Goal: Task Accomplishment & Management: Use online tool/utility

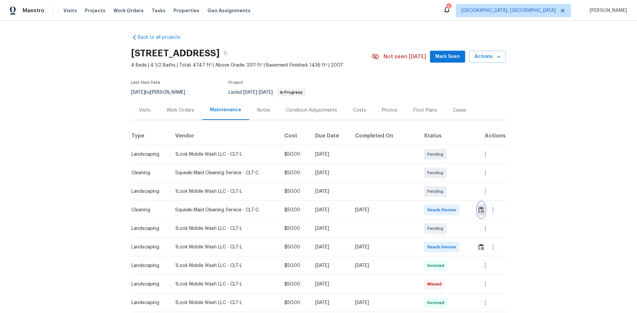
click at [453, 210] on img "button" at bounding box center [481, 210] width 6 height 6
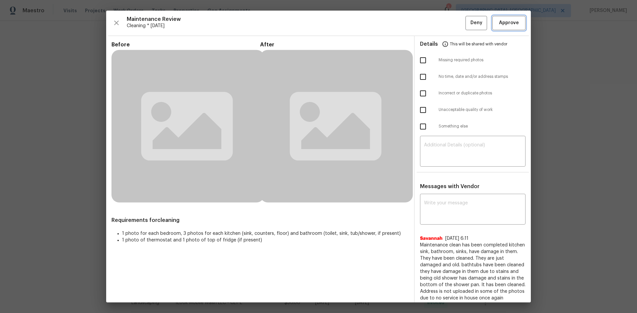
click at [453, 29] on button "Approve" at bounding box center [508, 23] width 33 height 14
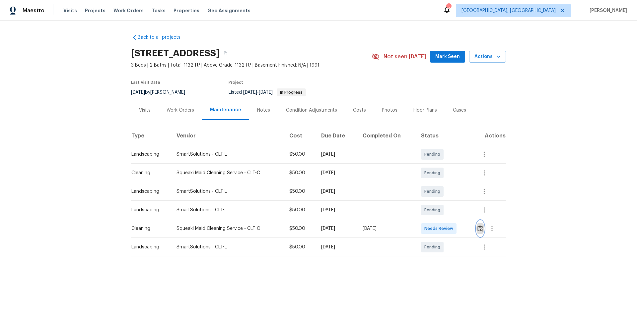
click at [453, 210] on button "button" at bounding box center [480, 229] width 8 height 16
click at [453, 210] on img "button" at bounding box center [480, 228] width 6 height 6
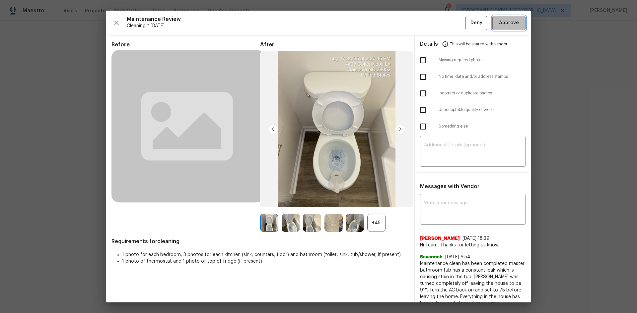
click at [453, 25] on span "Approve" at bounding box center [509, 23] width 20 height 8
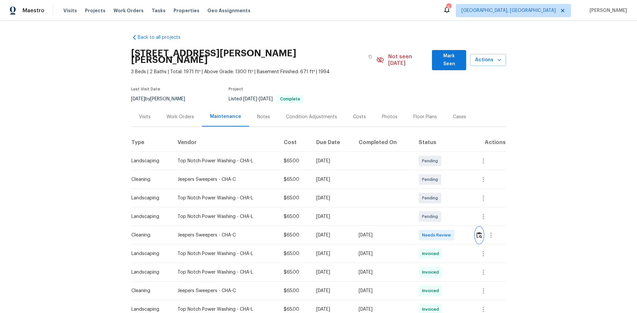
click at [343, 200] on img "button" at bounding box center [479, 235] width 6 height 6
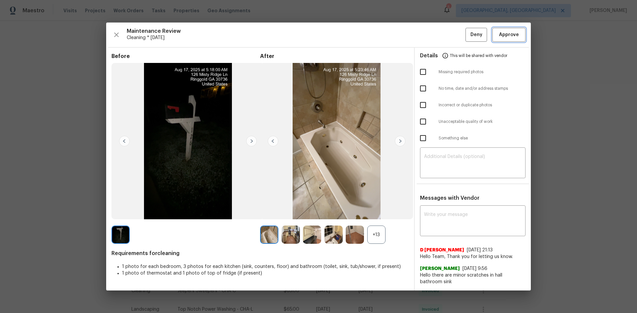
click at [343, 35] on span "Approve" at bounding box center [509, 35] width 20 height 8
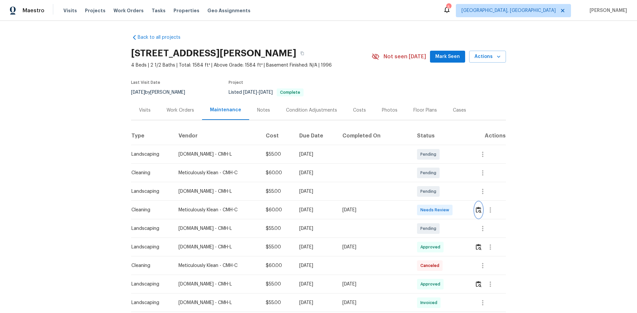
click at [453, 210] on img "button" at bounding box center [478, 210] width 6 height 6
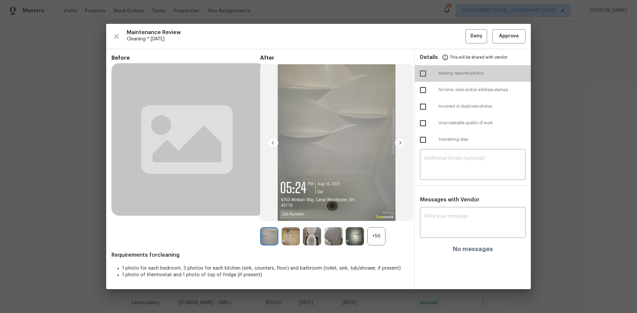
click at [419, 78] on input "checkbox" at bounding box center [423, 74] width 14 height 14
checkbox input "true"
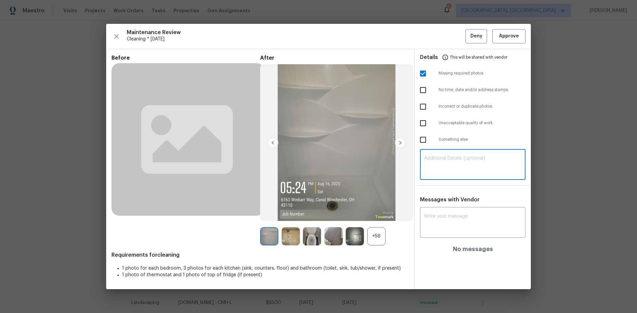
click at [453, 163] on textarea at bounding box center [472, 165] width 97 height 19
paste textarea "Maintenance Audit Team: Hello! Unfortunately, this cleaning visit completed on …"
click at [453, 165] on textarea "Maintenance Audit Team: Hello! Unfortunately, this cleaning visit completed on …" at bounding box center [472, 165] width 97 height 19
type textarea "Maintenance Audit Team: Hello! Unfortunately, this cleaning visit completed on …"
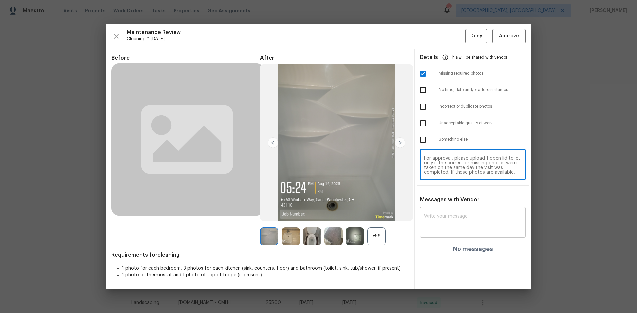
click at [453, 210] on textarea at bounding box center [472, 223] width 97 height 19
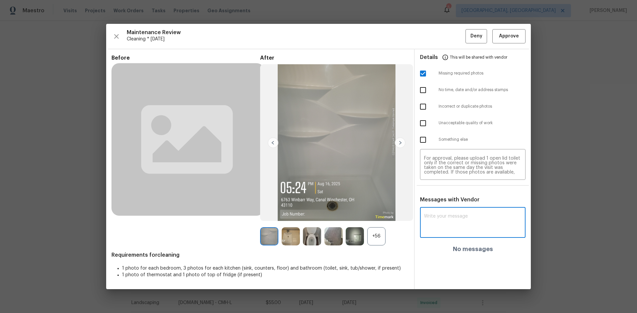
paste textarea "Maintenance Audit Team: Hello! Unfortunately, this cleaning visit completed on …"
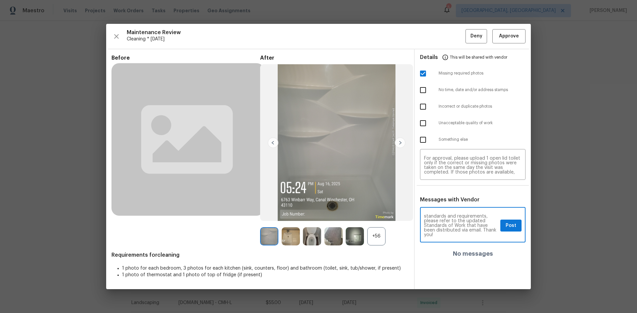
type textarea "Maintenance Audit Team: Hello! Unfortunately, this cleaning visit completed on …"
click at [453, 210] on span "Post" at bounding box center [510, 226] width 11 height 8
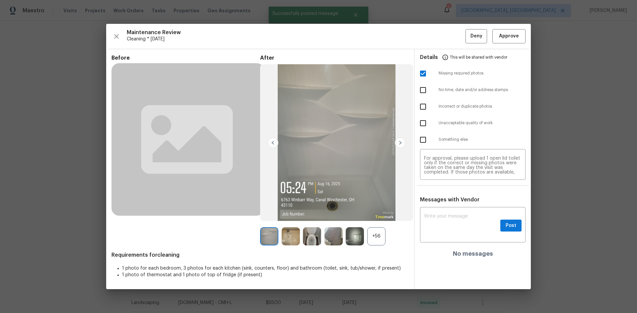
scroll to position [0, 0]
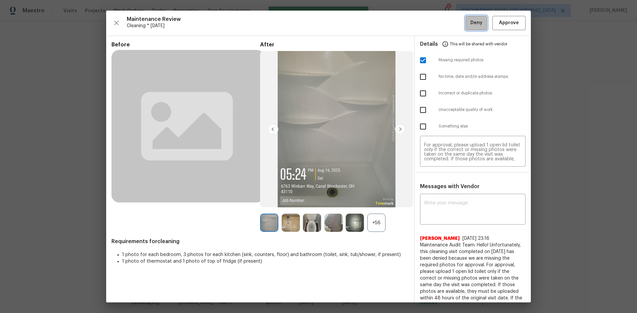
click at [453, 28] on button "Deny" at bounding box center [476, 23] width 22 height 14
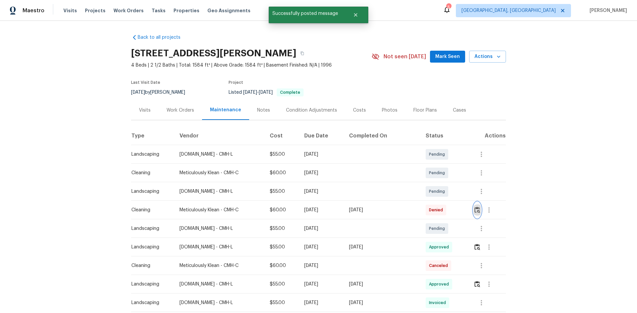
click at [453, 210] on img "button" at bounding box center [477, 210] width 6 height 6
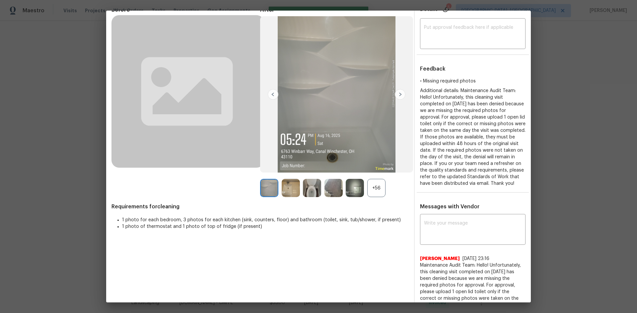
scroll to position [99, 0]
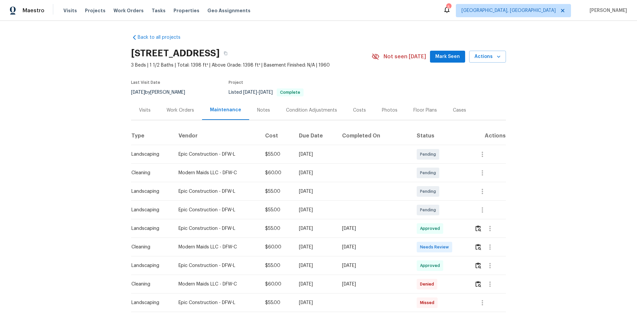
click at [453, 210] on td at bounding box center [487, 247] width 37 height 19
click at [453, 210] on img "button" at bounding box center [478, 247] width 6 height 6
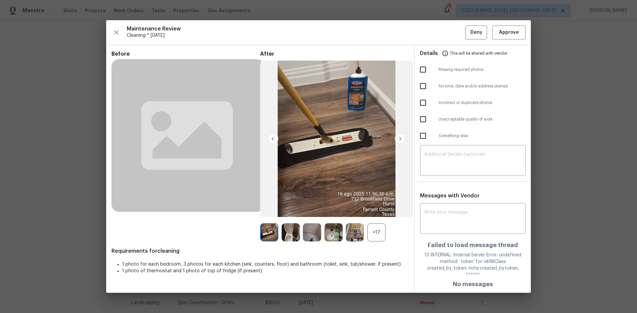
click at [424, 74] on input "checkbox" at bounding box center [423, 70] width 14 height 14
checkbox input "true"
click at [453, 158] on textarea at bounding box center [472, 161] width 97 height 19
paste textarea "Maintenance Audit Team: Hello! Unfortunately, this cleaning visit completed on …"
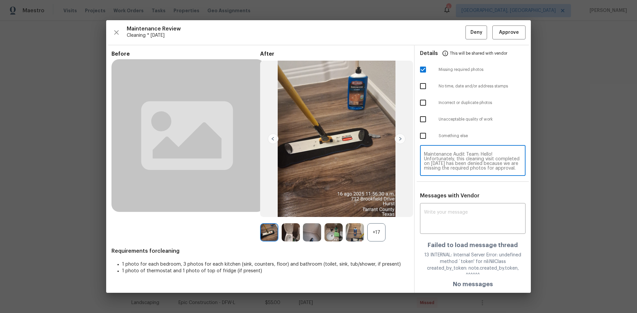
click at [453, 167] on textarea "Maintenance Audit Team: Hello! Unfortunately, this cleaning visit completed on …" at bounding box center [472, 161] width 97 height 19
type textarea "Maintenance Audit Team: Hello! Unfortunately, this cleaning visit completed on …"
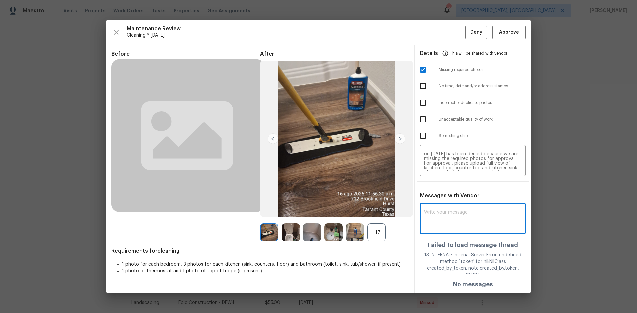
click at [453, 210] on textarea at bounding box center [472, 219] width 97 height 19
paste textarea "Maintenance Audit Team: Hello! Unfortunately, this cleaning visit completed on …"
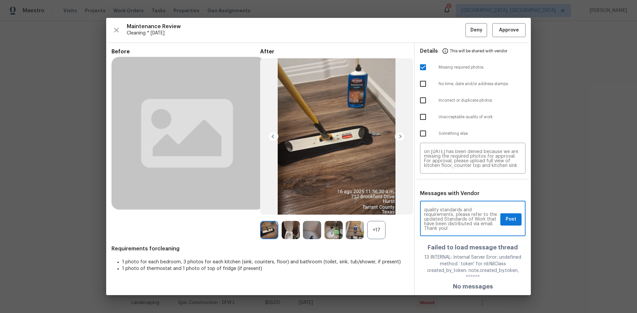
type textarea "Maintenance Audit Team: Hello! Unfortunately, this cleaning visit completed on …"
click at [453, 210] on span "Post" at bounding box center [510, 220] width 11 height 8
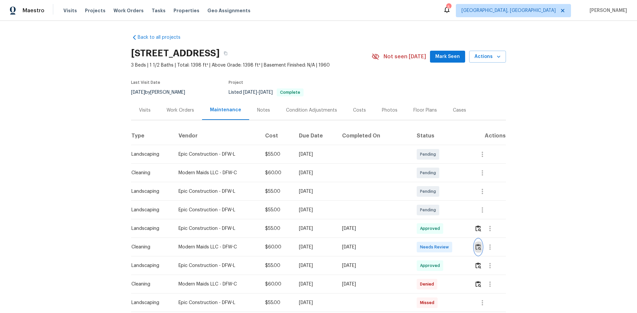
click at [477, 249] on img "button" at bounding box center [478, 247] width 6 height 6
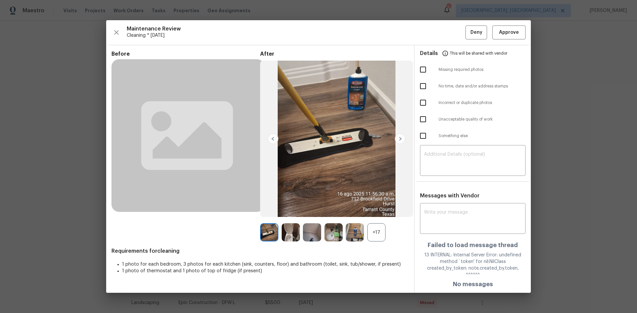
click at [427, 74] on input "checkbox" at bounding box center [423, 70] width 14 height 14
checkbox input "true"
click at [445, 170] on textarea at bounding box center [472, 161] width 97 height 19
paste textarea "Maintenance Audit Team: Hello! Unfortunately, this cleaning visit completed on …"
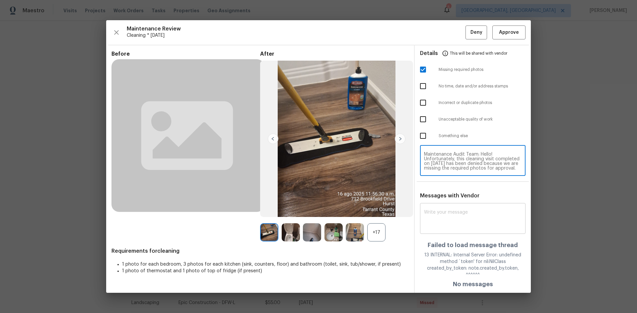
type textarea "Maintenance Audit Team: Hello! Unfortunately, this cleaning visit completed on …"
click at [466, 210] on div "x ​" at bounding box center [472, 219] width 105 height 29
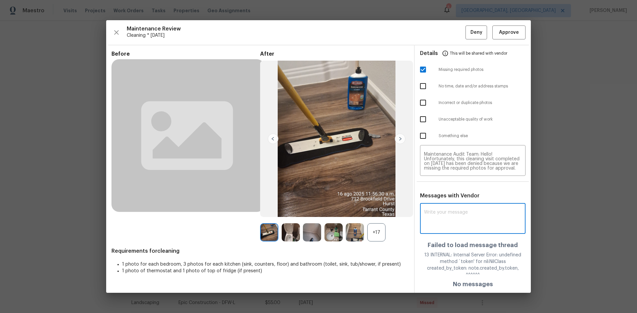
paste textarea "Maintenance Audit Team: Hello! Unfortunately, this cleaning visit completed on …"
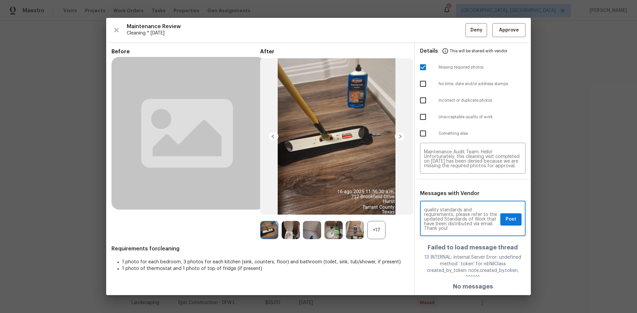
type textarea "Maintenance Audit Team: Hello! Unfortunately, this cleaning visit completed on …"
click at [506, 220] on span "Post" at bounding box center [510, 220] width 11 height 8
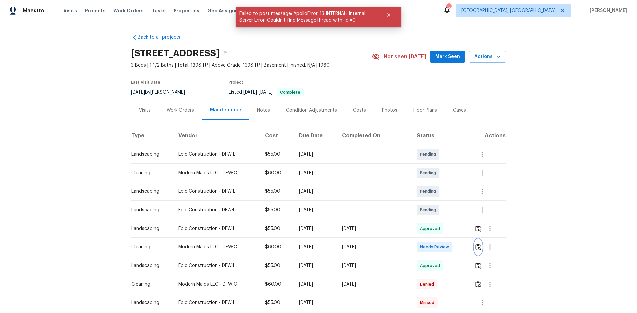
click at [475, 246] on img "button" at bounding box center [478, 247] width 6 height 6
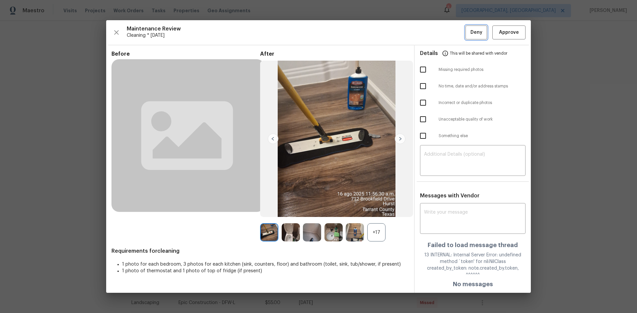
click at [473, 33] on span "Deny" at bounding box center [476, 33] width 12 height 8
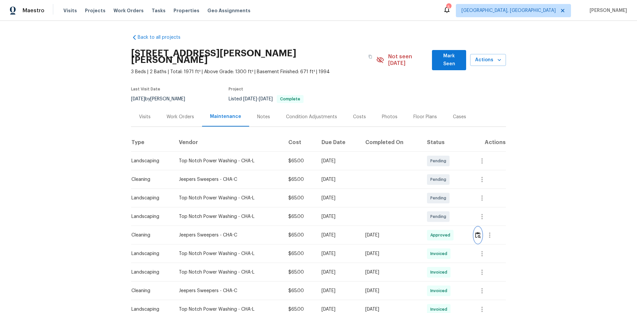
click at [453, 210] on img "button" at bounding box center [478, 235] width 6 height 6
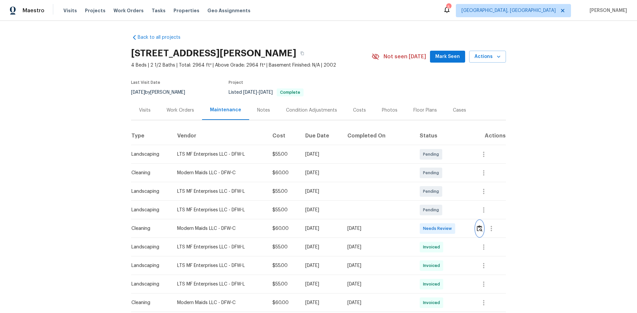
click at [453, 210] on img "button" at bounding box center [479, 228] width 6 height 6
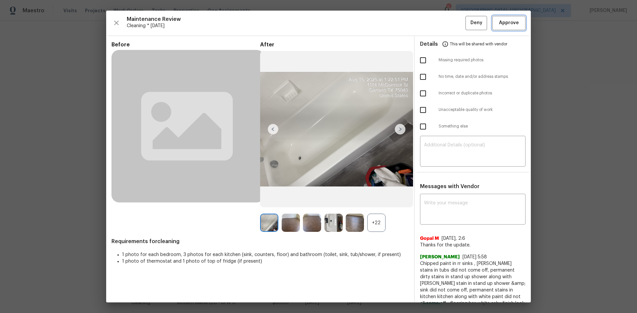
click at [453, 25] on span "Approve" at bounding box center [509, 23] width 20 height 8
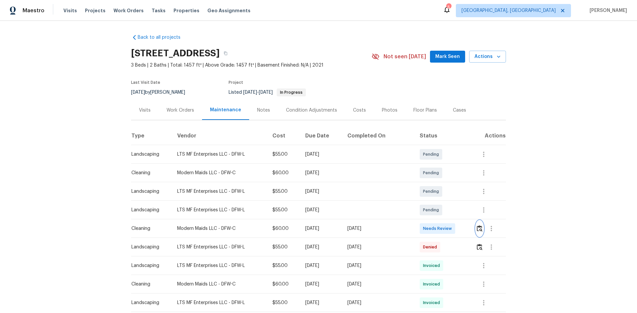
click at [453, 210] on button "button" at bounding box center [479, 229] width 8 height 16
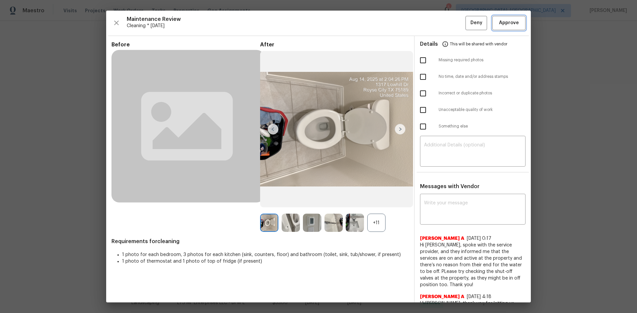
click at [453, 23] on span "Approve" at bounding box center [508, 23] width 23 height 8
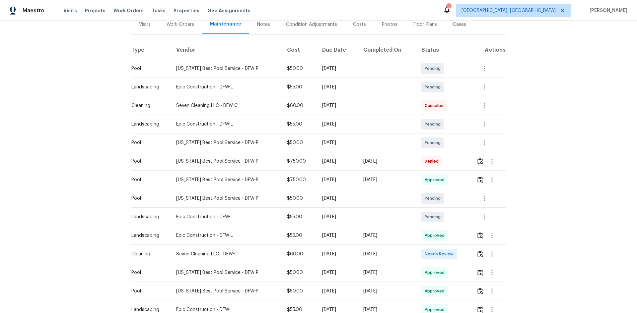
scroll to position [99, 0]
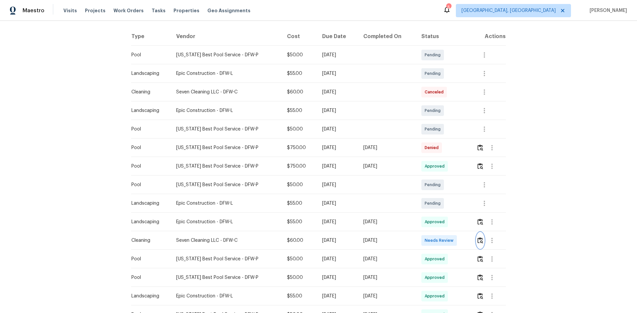
click at [453, 210] on img "button" at bounding box center [480, 240] width 6 height 6
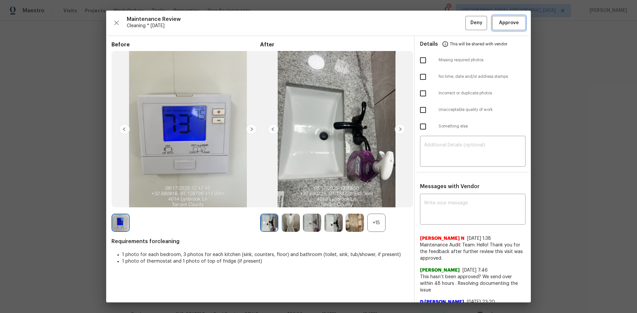
click at [453, 25] on span "Approve" at bounding box center [509, 23] width 20 height 8
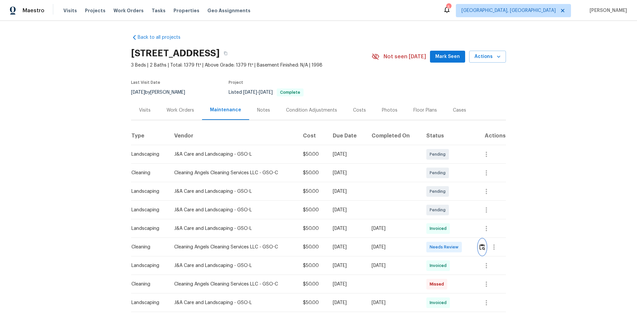
click at [343, 200] on button "button" at bounding box center [482, 247] width 8 height 16
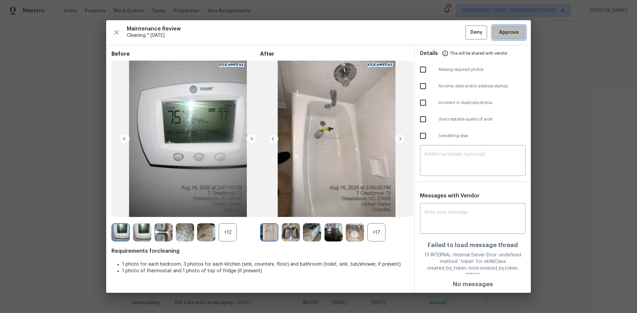
click at [343, 30] on button "Approve" at bounding box center [508, 33] width 33 height 14
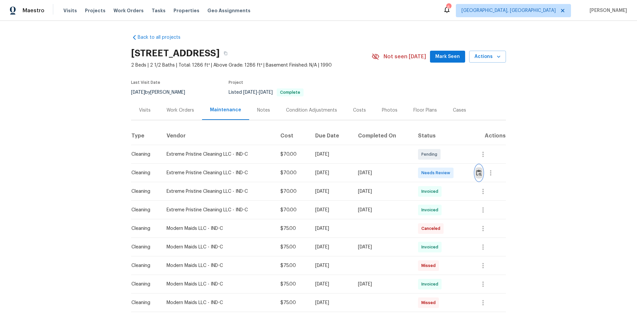
click at [453, 169] on button "button" at bounding box center [479, 173] width 8 height 16
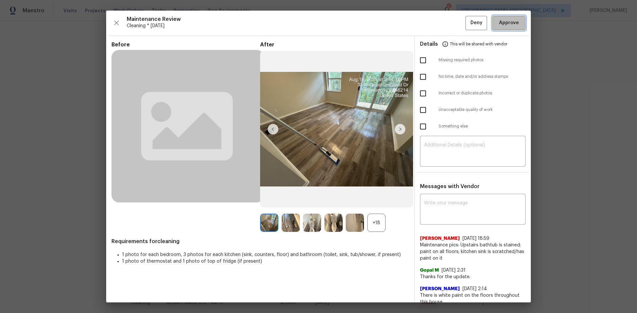
click at [453, 24] on span "Approve" at bounding box center [509, 23] width 20 height 8
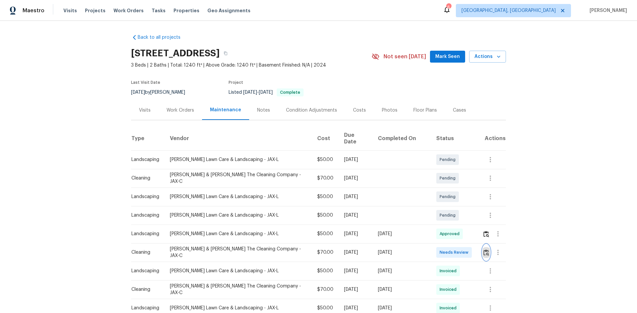
click at [453, 210] on img "button" at bounding box center [486, 253] width 6 height 6
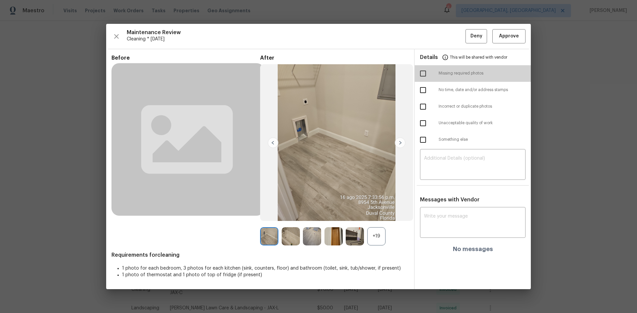
click at [422, 76] on input "checkbox" at bounding box center [423, 74] width 14 height 14
checkbox input "true"
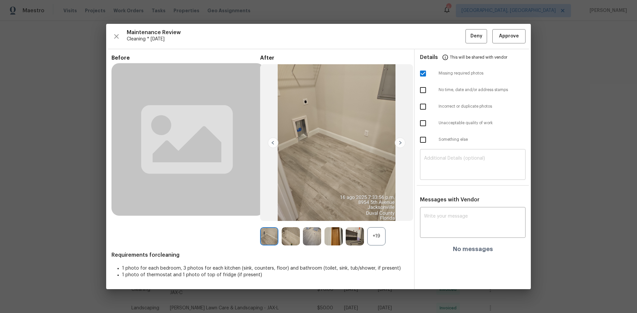
click at [453, 165] on textarea at bounding box center [472, 165] width 97 height 19
paste textarea "Maintenance Audit Team: Hello! Unfortunately, this cleaning visit completed on …"
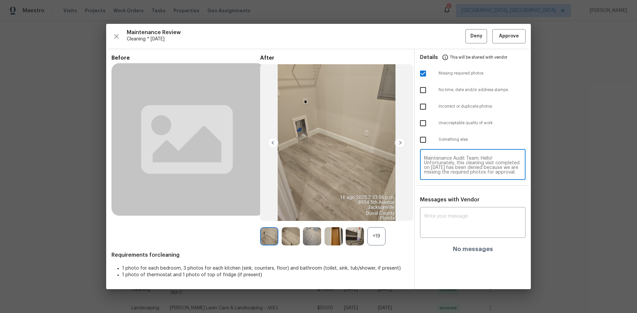
click at [453, 164] on textarea "Maintenance Audit Team: Hello! Unfortunately, this cleaning visit completed on …" at bounding box center [472, 165] width 97 height 19
type textarea "Maintenance Audit Team: Hello! Unfortunately, this cleaning visit completed on …"
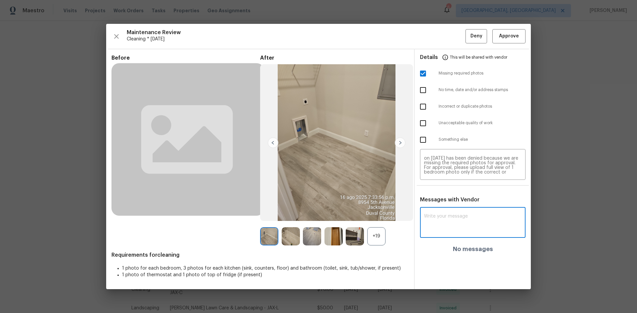
click at [453, 210] on textarea at bounding box center [472, 223] width 97 height 19
paste textarea "Maintenance Audit Team: Hello! Unfortunately, this cleaning visit completed on …"
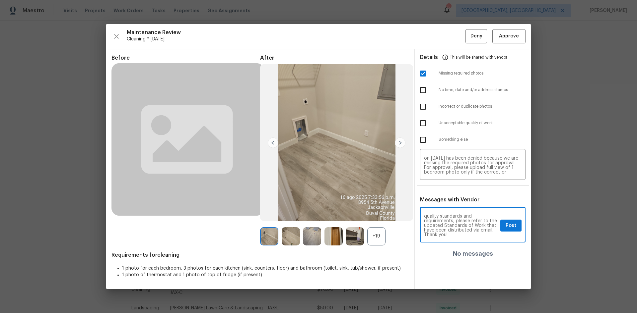
type textarea "Maintenance Audit Team: Hello! Unfortunately, this cleaning visit completed on …"
click at [453, 210] on button "Post" at bounding box center [510, 226] width 21 height 12
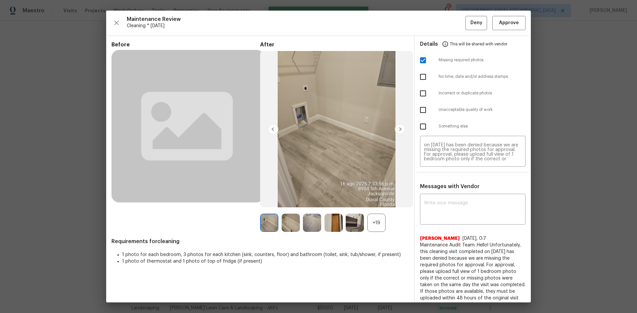
scroll to position [0, 0]
click at [453, 27] on span "Deny" at bounding box center [476, 23] width 12 height 8
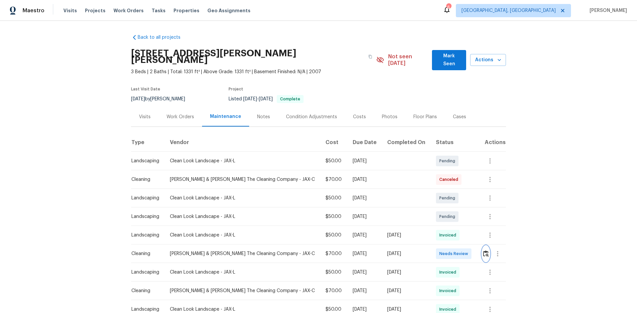
click at [453, 210] on img "button" at bounding box center [486, 254] width 6 height 6
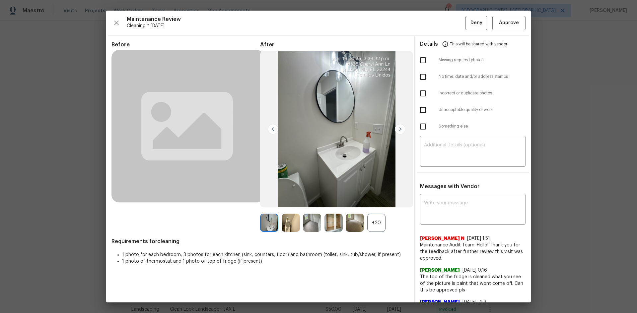
click at [421, 110] on input "checkbox" at bounding box center [423, 110] width 14 height 14
checkbox input "true"
click at [453, 156] on textarea at bounding box center [472, 152] width 97 height 19
paste textarea "Maintenance Audit Team: Hello! Unfortunately, this cleaning visit completed on …"
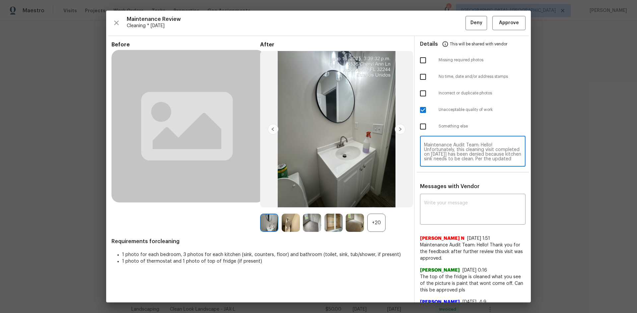
click at [453, 156] on textarea "Maintenance Audit Team: Hello! Unfortunately, this cleaning visit completed on …" at bounding box center [472, 152] width 97 height 19
type textarea "Maintenance Audit Team: Hello! Unfortunately, this cleaning visit completed on …"
click at [453, 205] on textarea at bounding box center [472, 210] width 97 height 19
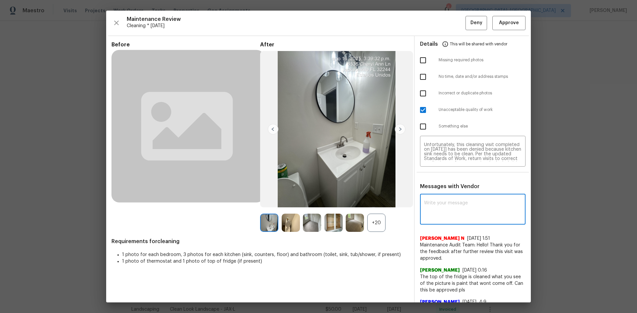
paste textarea "Maintenance Audit Team: Hello! Unfortunately, this cleaning visit completed on …"
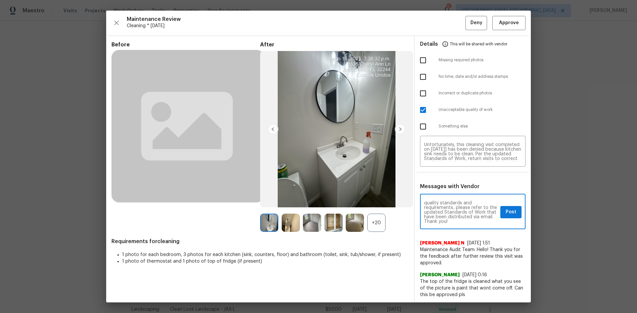
type textarea "Maintenance Audit Team: Hello! Unfortunately, this cleaning visit completed on …"
click at [453, 210] on span "Post" at bounding box center [510, 212] width 11 height 8
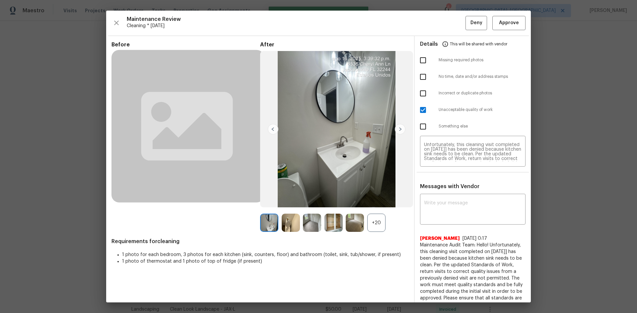
scroll to position [0, 0]
click at [453, 23] on span "Deny" at bounding box center [476, 23] width 12 height 8
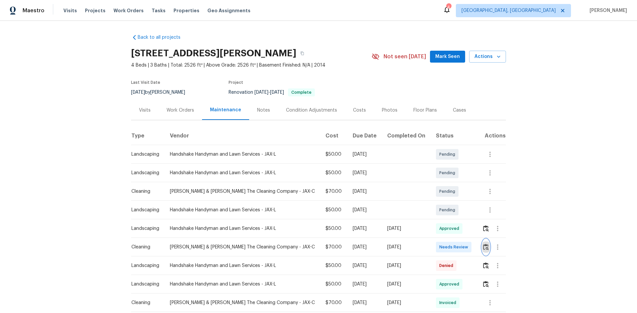
click at [453, 210] on img "button" at bounding box center [486, 247] width 6 height 6
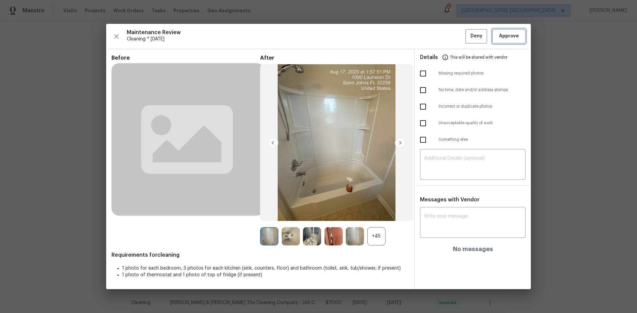
click at [453, 35] on span "Approve" at bounding box center [509, 36] width 20 height 8
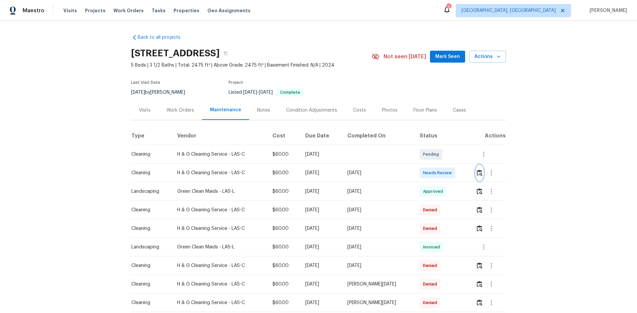
click at [343, 171] on img "button" at bounding box center [479, 173] width 6 height 6
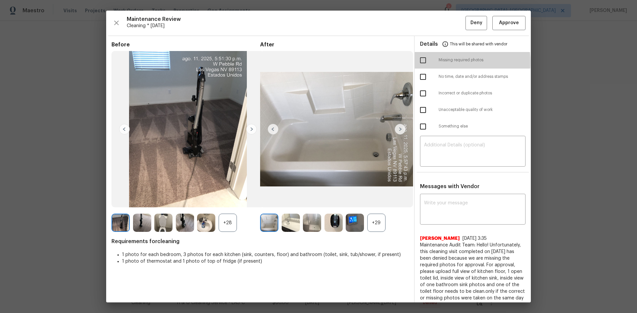
click at [343, 62] on input "checkbox" at bounding box center [423, 60] width 14 height 14
checkbox input "true"
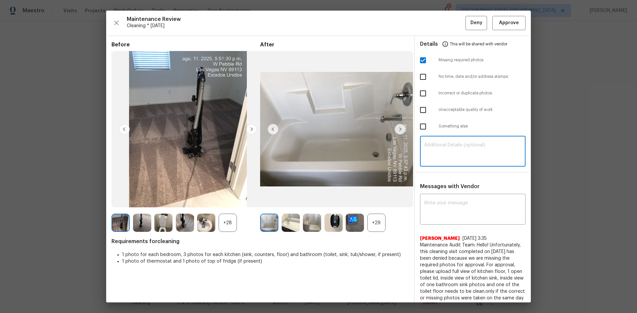
click at [343, 143] on textarea at bounding box center [472, 152] width 97 height 19
paste textarea "Maintenance Audit Team: Hello! Unfortunately, this cleaning visit completed on …"
type textarea "Maintenance Audit Team: Hello! Unfortunately, this cleaning visit completed on …"
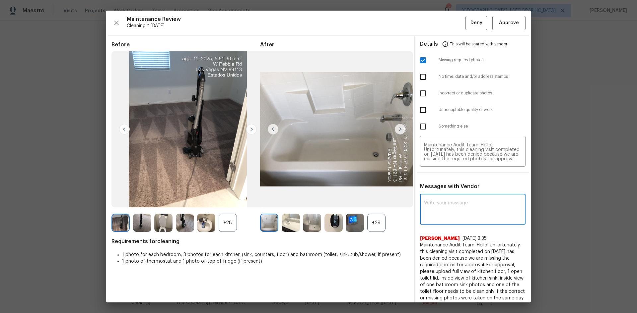
click at [343, 200] on textarea at bounding box center [472, 210] width 97 height 19
paste textarea "Maintenance Audit Team: Hello! Unfortunately, this cleaning visit completed on …"
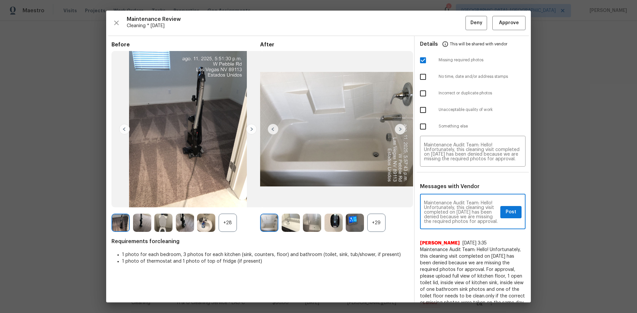
scroll to position [107, 0]
type textarea "Maintenance Audit Team: Hello! Unfortunately, this cleaning visit completed on …"
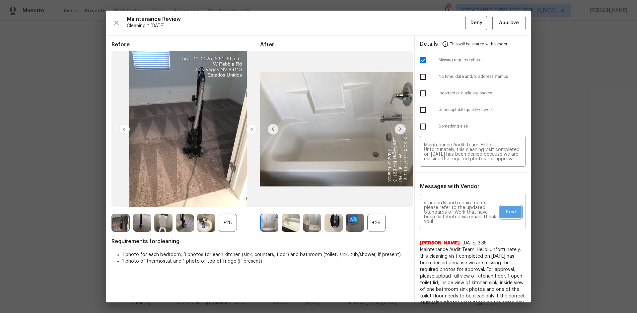
click at [343, 200] on span "Post" at bounding box center [510, 212] width 11 height 8
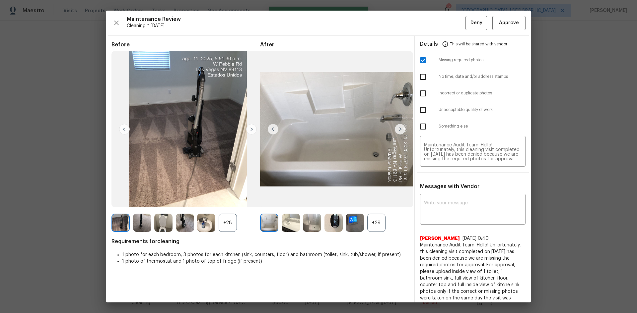
scroll to position [0, 0]
click at [343, 26] on button "Deny" at bounding box center [476, 23] width 22 height 14
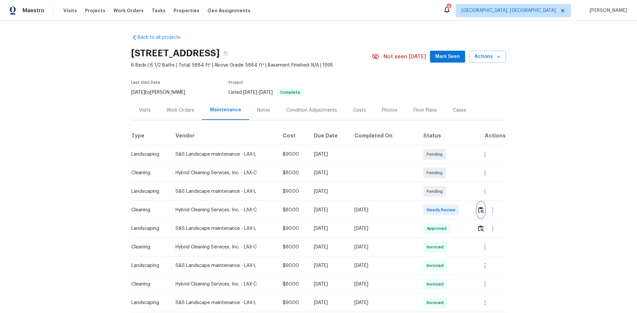
click at [343, 200] on img "button" at bounding box center [481, 210] width 6 height 6
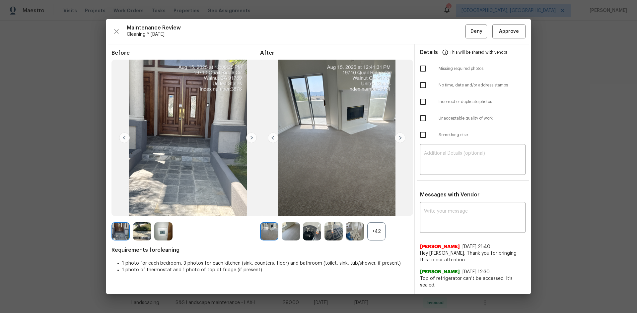
click at [343, 122] on input "checkbox" at bounding box center [423, 118] width 14 height 14
checkbox input "true"
click at [343, 155] on textarea at bounding box center [472, 160] width 97 height 19
paste textarea "Maintenance Audit Team: Hello! Unfortunately, this cleaning visit completed on …"
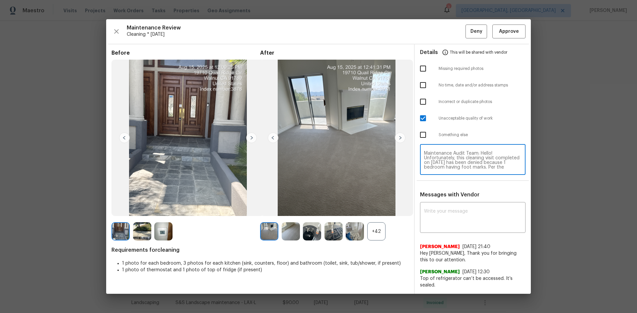
type textarea "Maintenance Audit Team: Hello! Unfortunately, this cleaning visit completed on …"
click at [343, 152] on div "Maintenance Audit Team: Hello! Unfortunately, this cleaning visit completed on …" at bounding box center [472, 160] width 105 height 29
click at [343, 168] on textarea "Maintenance Audit Team: Hello! Unfortunately, this cleaning visit completed on …" at bounding box center [472, 160] width 97 height 19
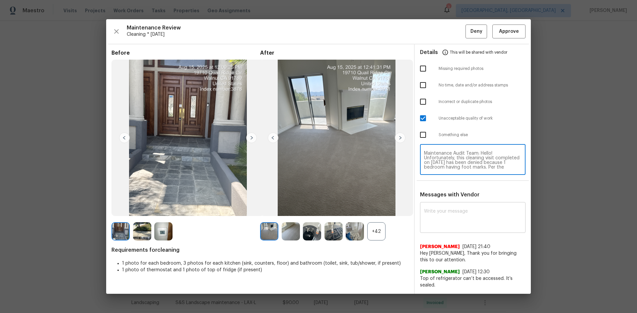
click at [343, 200] on div "x ​" at bounding box center [472, 218] width 105 height 29
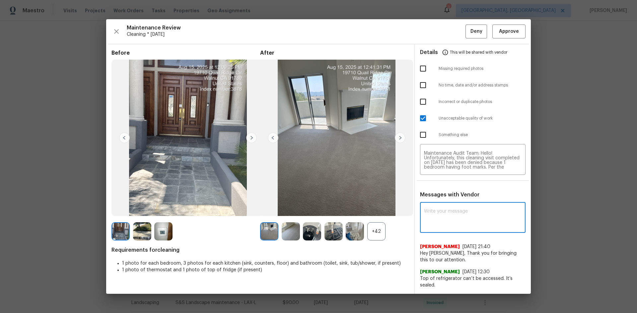
paste textarea "Maintenance Audit Team: Hello! Unfortunately, this cleaning visit completed on …"
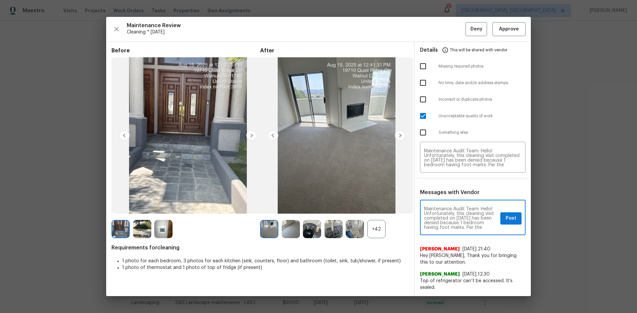
type textarea "Maintenance Audit Team: Hello! Unfortunately, this cleaning visit completed on …"
click at [343, 200] on span "Post" at bounding box center [510, 219] width 11 height 8
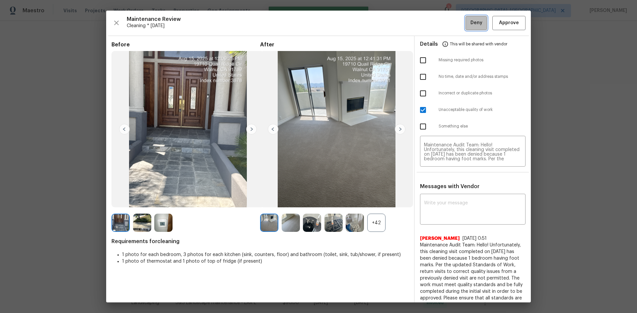
click at [343, 25] on span "Deny" at bounding box center [476, 23] width 12 height 8
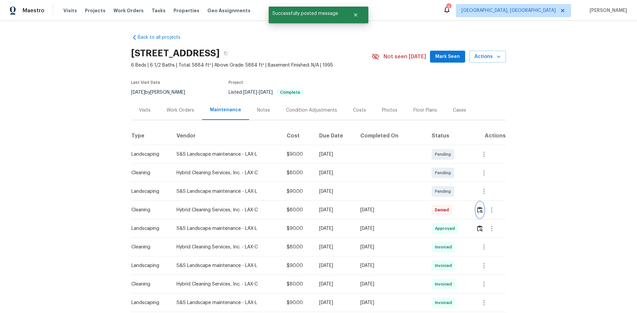
click at [343, 200] on img "button" at bounding box center [480, 210] width 6 height 6
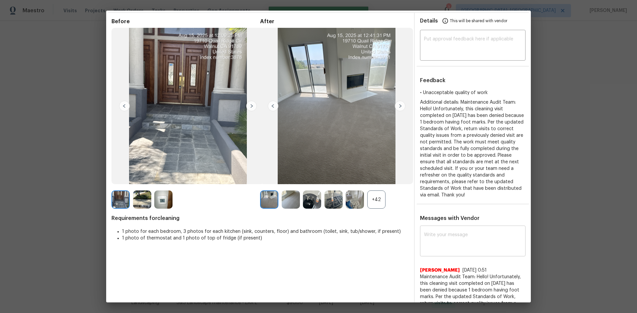
scroll to position [133, 0]
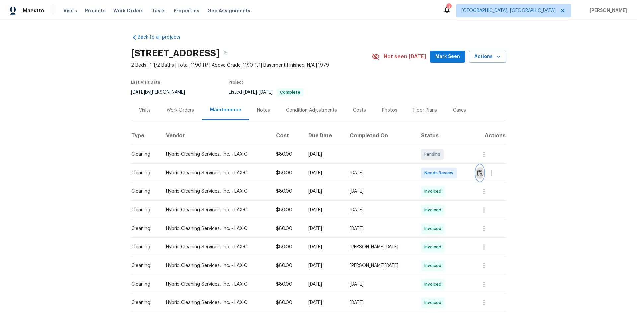
click at [453, 167] on button "button" at bounding box center [480, 173] width 8 height 16
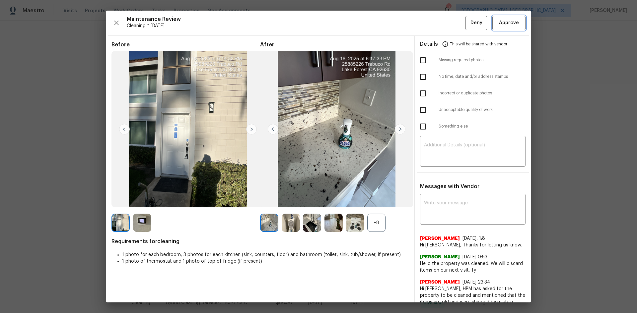
click at [453, 17] on button "Approve" at bounding box center [508, 23] width 33 height 14
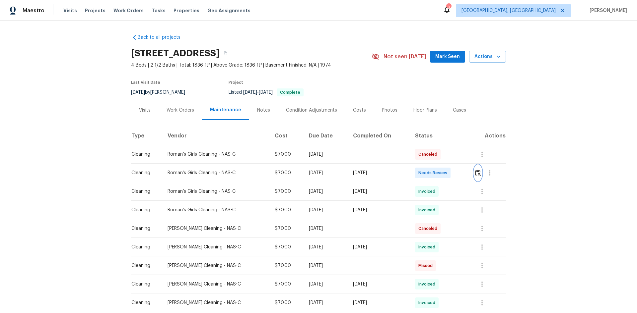
click at [453, 178] on button "button" at bounding box center [478, 173] width 8 height 16
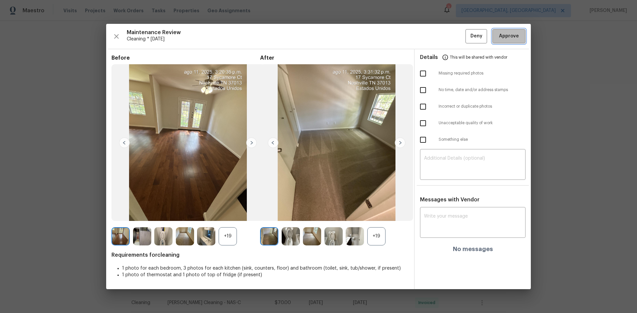
click at [453, 35] on span "Approve" at bounding box center [509, 36] width 20 height 8
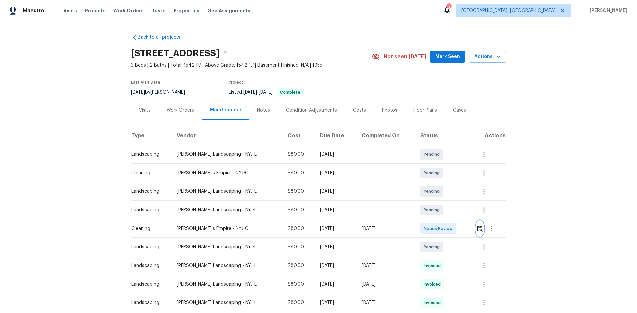
click at [453, 210] on img "button" at bounding box center [480, 228] width 6 height 6
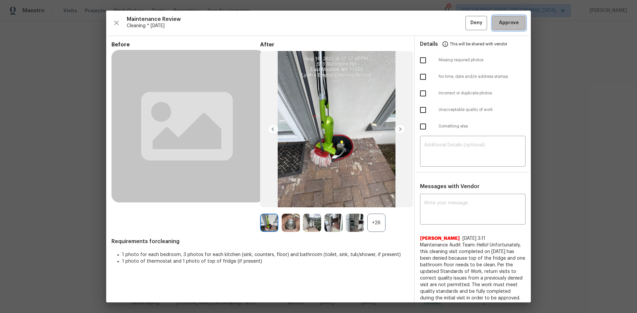
click at [453, 22] on span "Approve" at bounding box center [509, 23] width 20 height 8
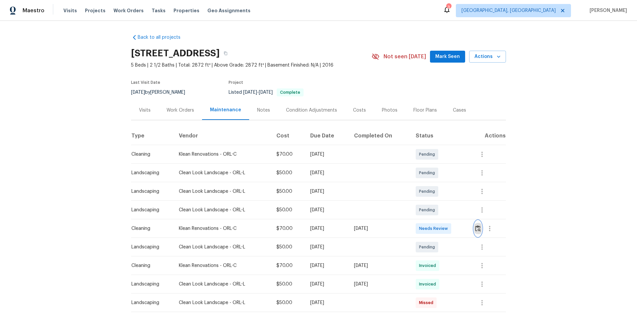
click at [453, 210] on img "button" at bounding box center [478, 228] width 6 height 6
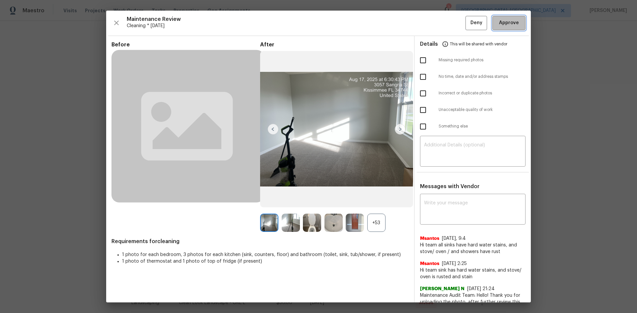
click at [453, 26] on span "Approve" at bounding box center [509, 23] width 20 height 8
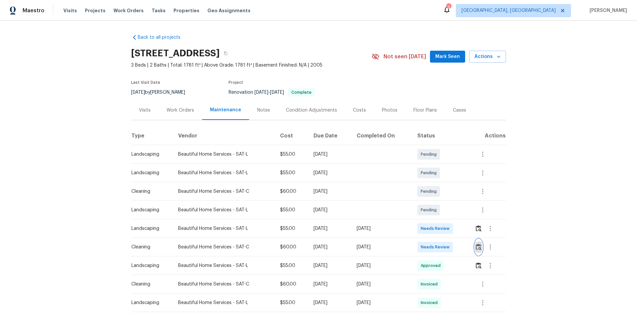
click at [453, 210] on img "button" at bounding box center [478, 247] width 6 height 6
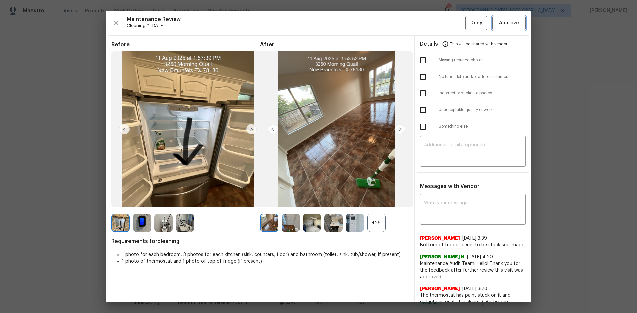
click at [453, 18] on button "Approve" at bounding box center [508, 23] width 33 height 14
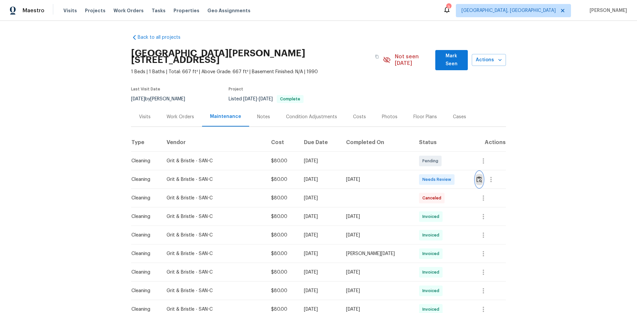
click at [453, 172] on button "button" at bounding box center [479, 180] width 8 height 16
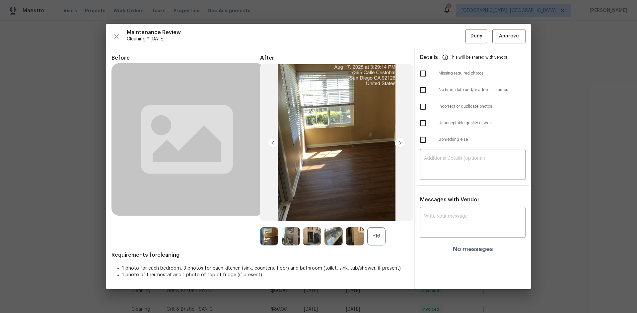
click at [422, 126] on input "checkbox" at bounding box center [423, 123] width 14 height 14
checkbox input "true"
click at [453, 173] on textarea at bounding box center [472, 165] width 97 height 19
paste textarea "Maintenance Audit Team: Hello! Unfortunately, this cleaning visit completed on …"
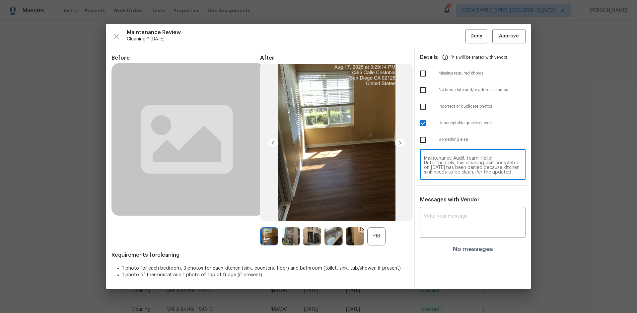
scroll to position [60, 0]
click at [453, 159] on textarea "Maintenance Audit Team: Hello! Unfortunately, this cleaning visit completed on …" at bounding box center [472, 165] width 97 height 19
type textarea "Maintenance Audit Team: Hello! Unfortunately, this cleaning visit completed on …"
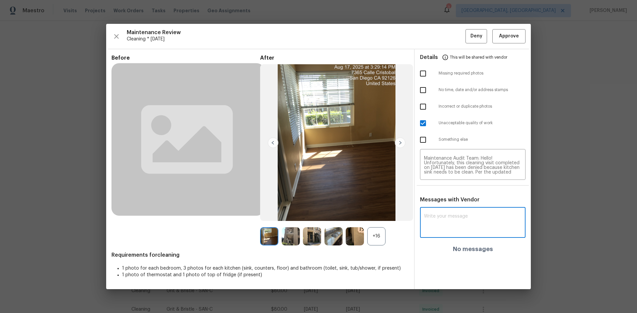
click at [434, 210] on textarea at bounding box center [472, 223] width 97 height 19
paste textarea "Maintenance Audit Team: Hello! Unfortunately, this cleaning visit completed on …"
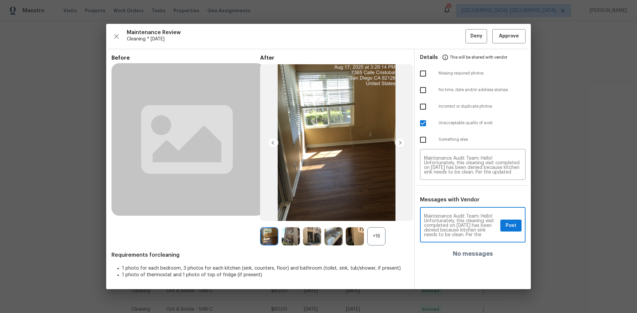
type textarea "Maintenance Audit Team: Hello! Unfortunately, this cleaning visit completed on …"
click at [453, 210] on span "Post" at bounding box center [510, 226] width 11 height 8
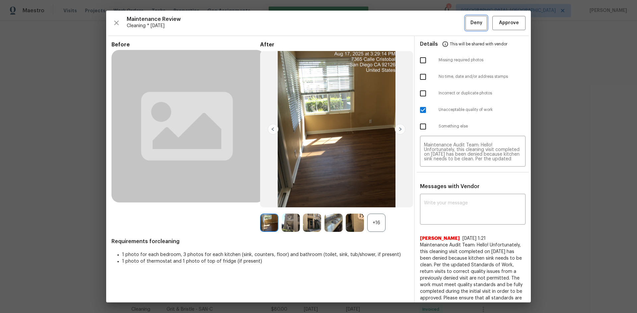
click at [453, 29] on button "Deny" at bounding box center [476, 23] width 22 height 14
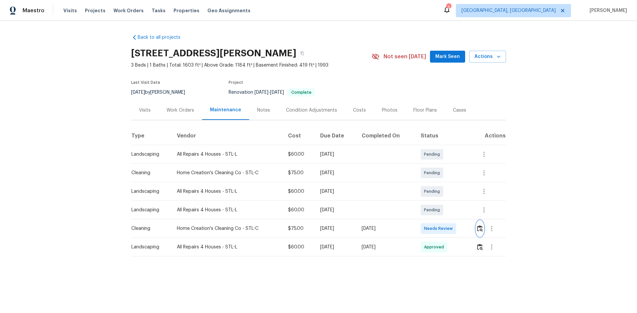
click at [453, 210] on img "button" at bounding box center [480, 228] width 6 height 6
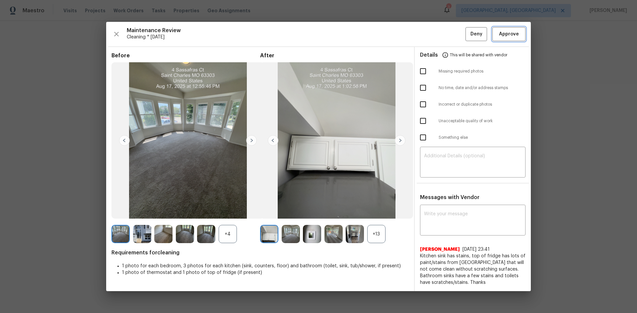
click at [453, 35] on span "Approve" at bounding box center [509, 34] width 20 height 8
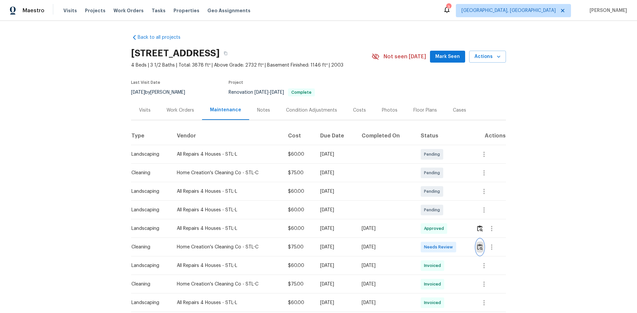
click at [453, 210] on img "button" at bounding box center [480, 247] width 6 height 6
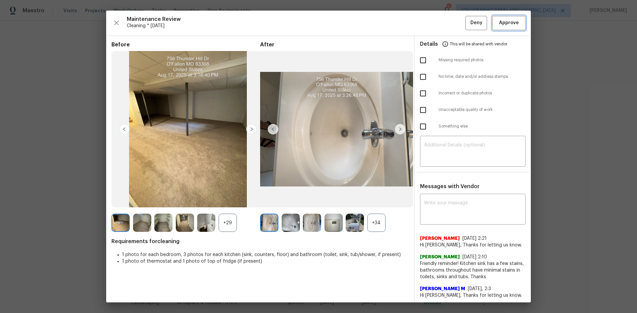
click at [453, 24] on span "Approve" at bounding box center [509, 23] width 20 height 8
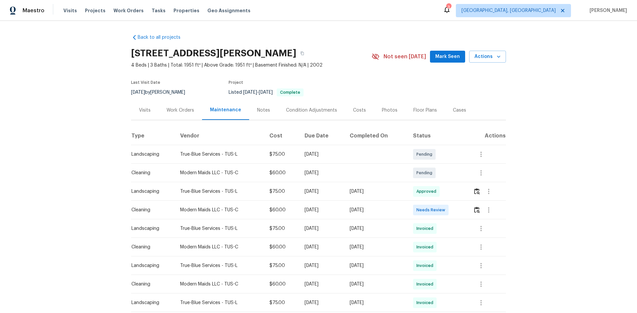
click at [453, 210] on div at bounding box center [489, 210] width 32 height 16
click at [453, 210] on img "button" at bounding box center [477, 210] width 6 height 6
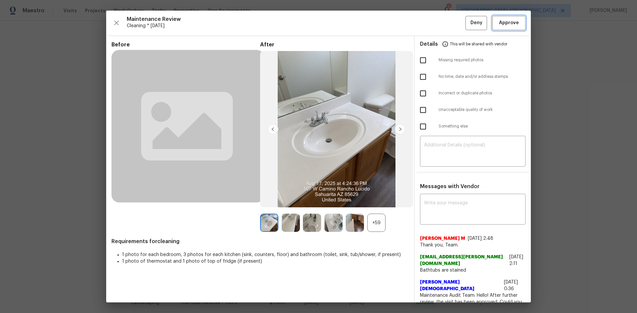
click at [453, 28] on button "Approve" at bounding box center [508, 23] width 33 height 14
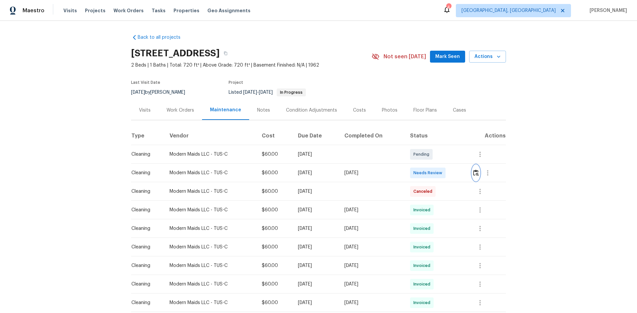
click at [453, 174] on img "button" at bounding box center [476, 173] width 6 height 6
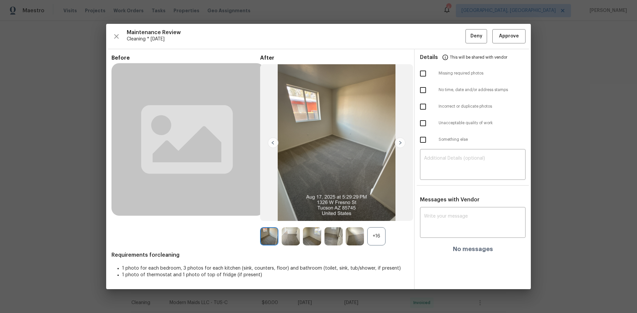
click at [422, 126] on input "checkbox" at bounding box center [423, 123] width 14 height 14
checkbox input "true"
click at [453, 166] on textarea at bounding box center [472, 165] width 97 height 19
paste textarea "Maintenance Audit Team: Hello! Unfortunately, this cleaning visit completed on …"
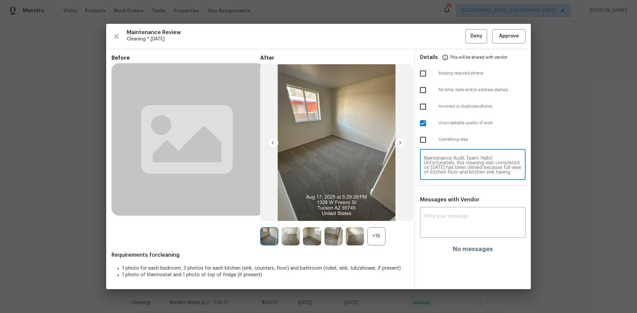
click at [453, 161] on textarea "Maintenance Audit Team: Hello! Unfortunately, this cleaning visit completed on …" at bounding box center [472, 165] width 97 height 19
type textarea "Maintenance Audit Team: Hello! Unfortunately, this cleaning visit completed on …"
click at [453, 210] on textarea at bounding box center [472, 223] width 97 height 19
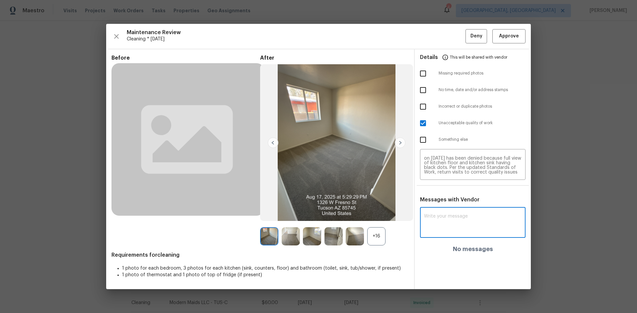
paste textarea "Maintenance Audit Team: Hello! Unfortunately, this cleaning visit completed on …"
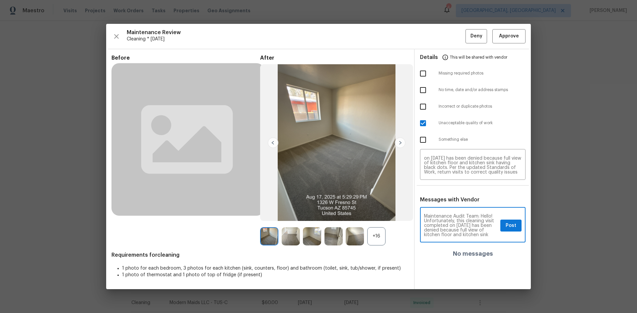
scroll to position [84, 0]
type textarea "Maintenance Audit Team: Hello! Unfortunately, this cleaning visit completed on …"
click at [453, 210] on button "Post" at bounding box center [510, 226] width 21 height 12
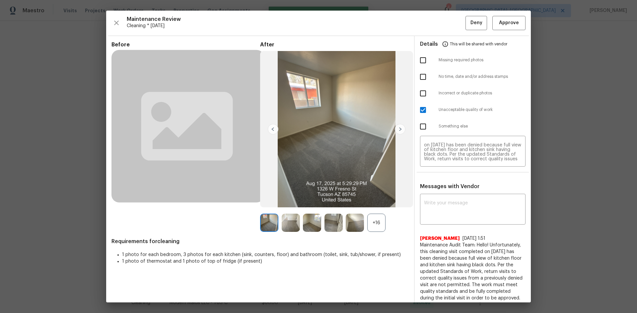
scroll to position [0, 0]
click at [453, 23] on span "Deny" at bounding box center [476, 23] width 12 height 8
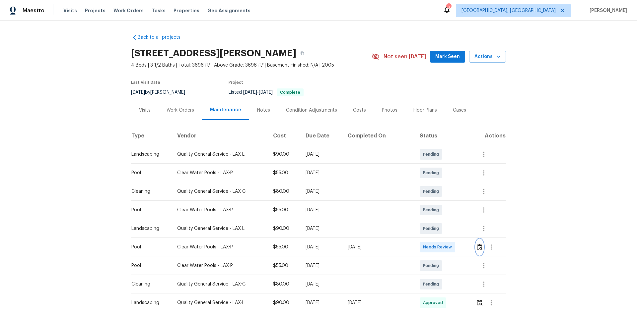
click at [453, 210] on img "button" at bounding box center [479, 247] width 6 height 6
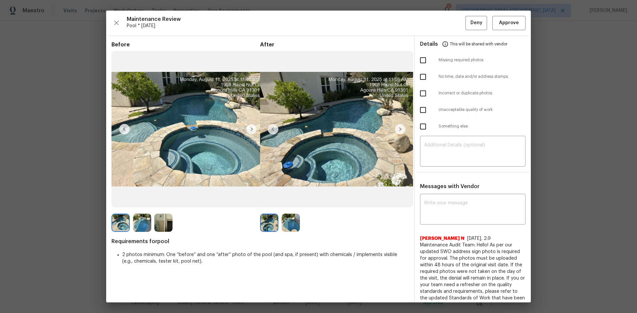
click at [453, 30] on div "Maintenance Review Pool * Mon, Aug 11 Deny Approve Before After Requirements fo…" at bounding box center [318, 157] width 424 height 292
click at [453, 28] on button "Approve" at bounding box center [508, 23] width 33 height 14
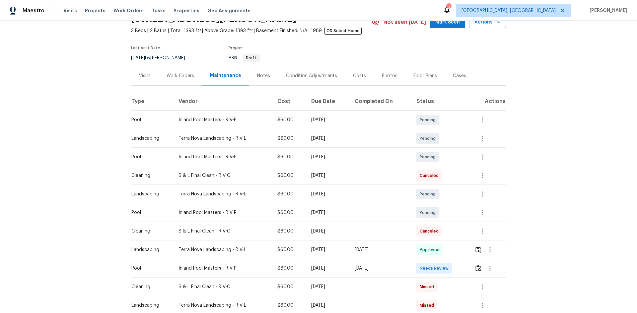
scroll to position [66, 0]
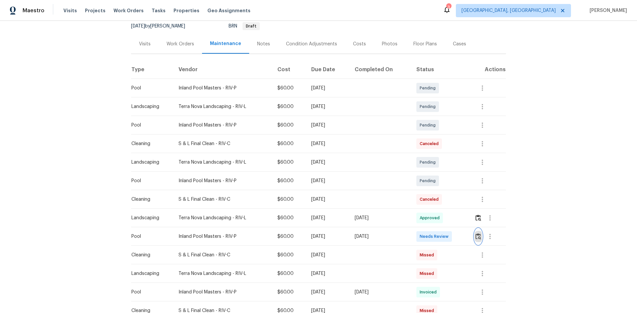
click at [453, 210] on img "button" at bounding box center [478, 236] width 6 height 6
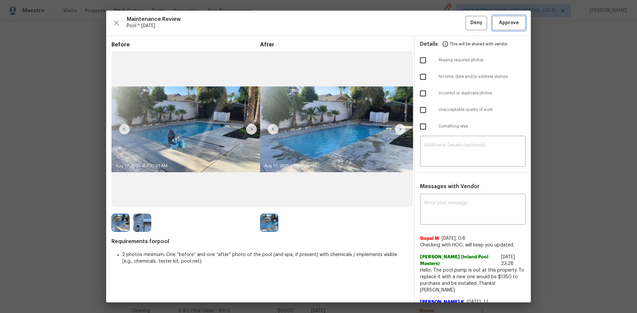
click at [453, 22] on span "Approve" at bounding box center [509, 23] width 20 height 8
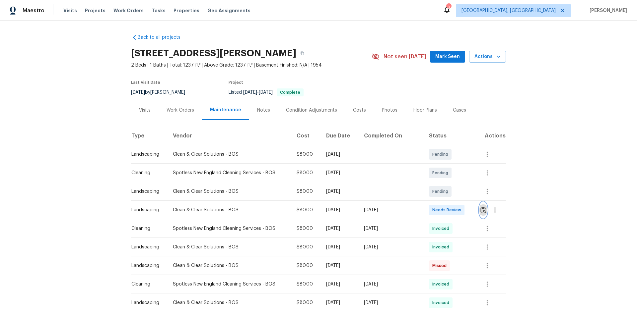
click at [453, 209] on img "button" at bounding box center [483, 210] width 6 height 6
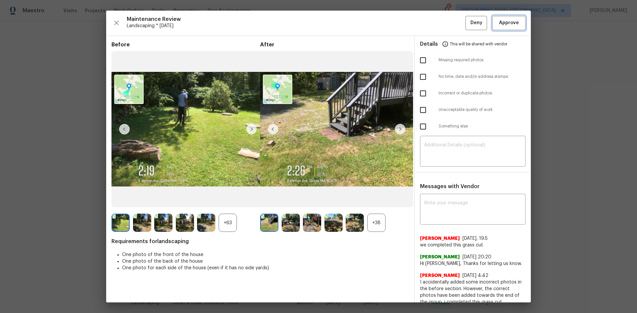
click at [453, 26] on span "Approve" at bounding box center [509, 23] width 20 height 8
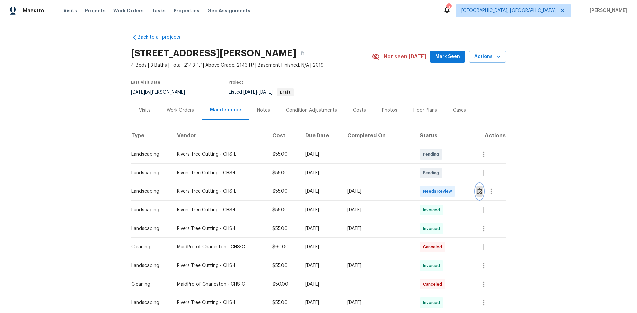
click at [453, 191] on button "button" at bounding box center [479, 192] width 8 height 16
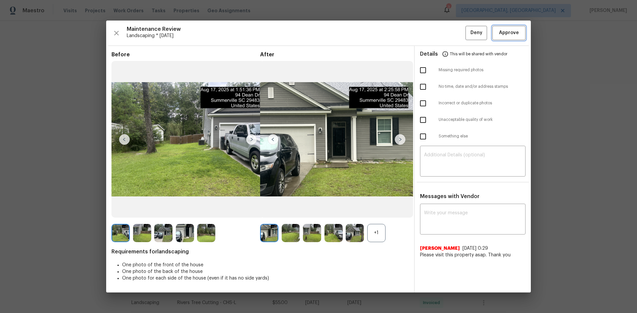
drag, startPoint x: 504, startPoint y: 34, endPoint x: 496, endPoint y: 38, distance: 8.6
click at [453, 34] on span "Approve" at bounding box center [509, 33] width 20 height 8
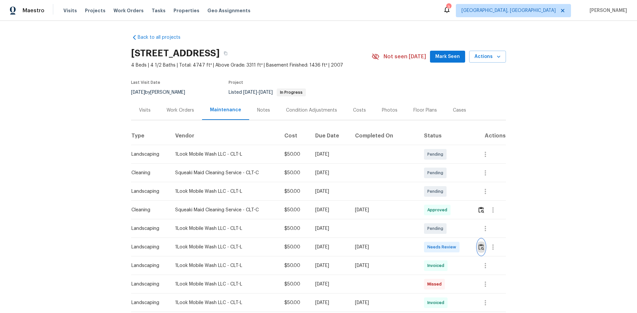
click at [453, 210] on img "button" at bounding box center [481, 247] width 6 height 6
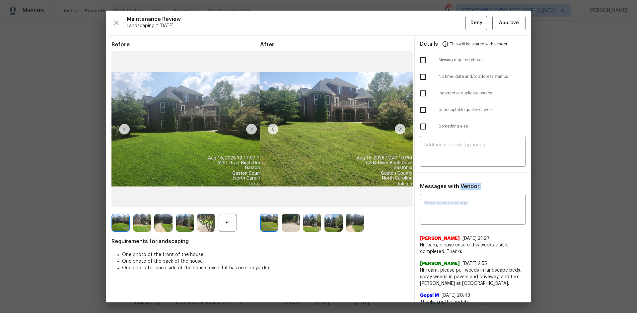
click at [367, 114] on img at bounding box center [336, 129] width 153 height 157
click at [307, 57] on img at bounding box center [336, 129] width 153 height 157
click at [453, 26] on span "Approve" at bounding box center [509, 23] width 20 height 8
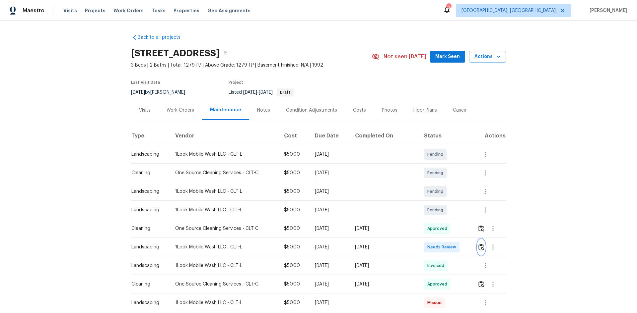
click at [453, 210] on img "button" at bounding box center [481, 247] width 6 height 6
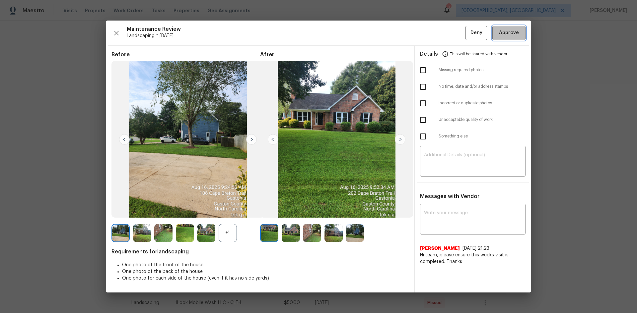
click at [453, 36] on span "Approve" at bounding box center [509, 33] width 20 height 8
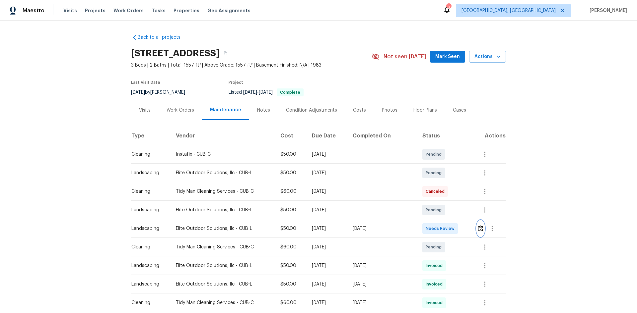
click at [453, 210] on img "button" at bounding box center [480, 228] width 6 height 6
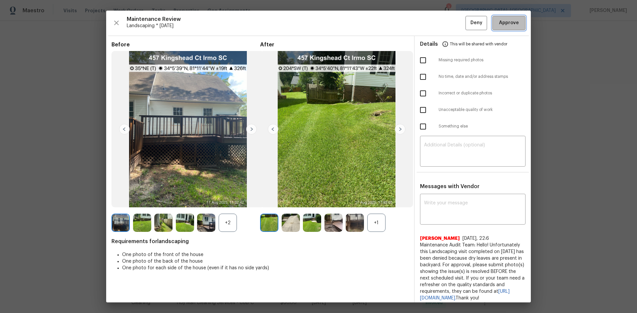
click at [453, 18] on button "Approve" at bounding box center [508, 23] width 33 height 14
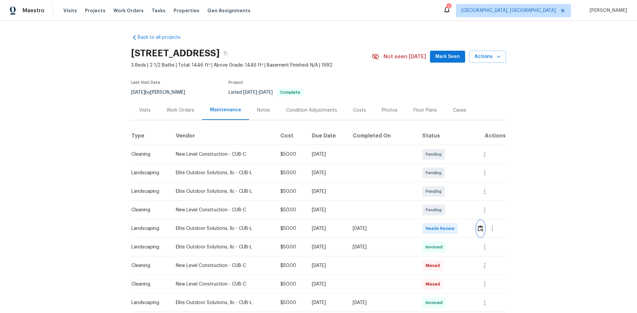
click at [453, 210] on img "button" at bounding box center [480, 228] width 6 height 6
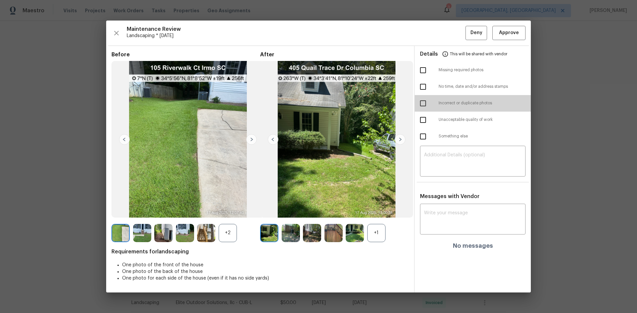
click at [426, 104] on input "checkbox" at bounding box center [423, 103] width 14 height 14
checkbox input "true"
click at [453, 159] on textarea at bounding box center [472, 162] width 97 height 19
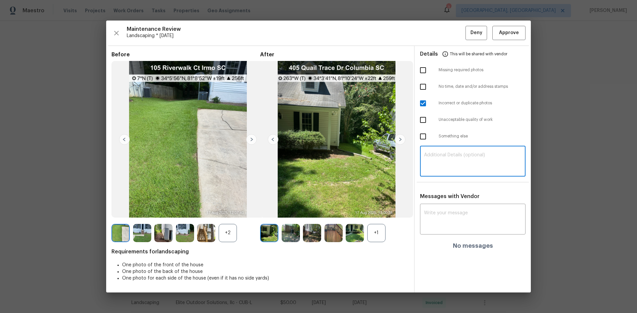
paste textarea "Maintenance Audit Team: Hello! Unfortunately this landscaping visit completed o…"
click at [453, 156] on textarea "Maintenance Audit Team: Hello! Unfortunately this landscaping visit completed o…" at bounding box center [472, 162] width 97 height 19
type textarea "Maintenance Audit Team: Hello! Unfortunately this landscaping visit completed o…"
click at [445, 210] on textarea at bounding box center [472, 220] width 97 height 19
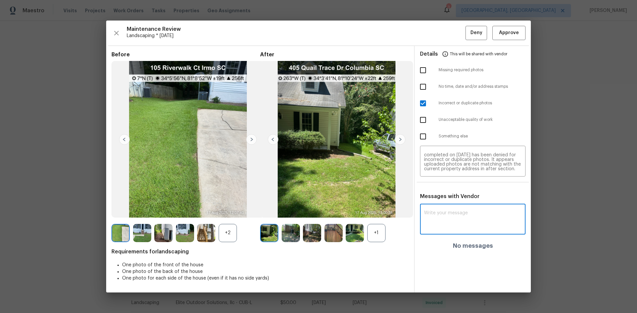
paste textarea "Maintenance Audit Team: Hello! Unfortunately this landscaping visit completed o…"
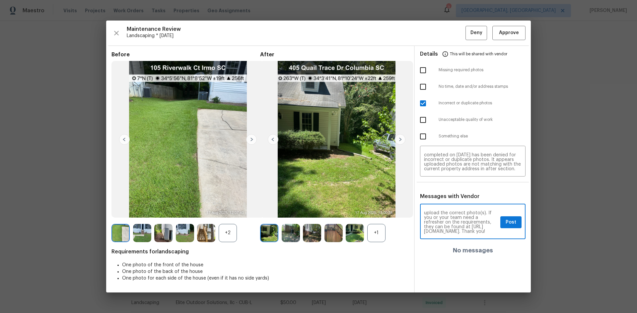
type textarea "Maintenance Audit Team: Hello! Unfortunately this landscaping visit completed o…"
click at [453, 210] on button "Post" at bounding box center [510, 223] width 21 height 12
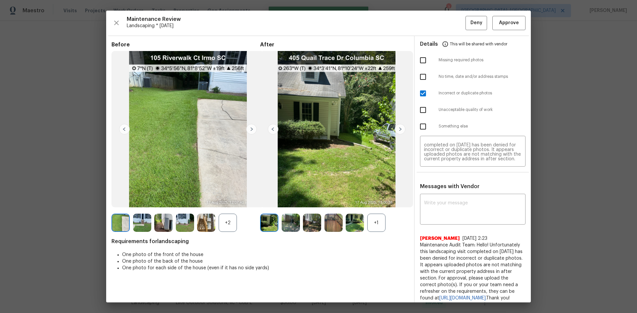
scroll to position [0, 0]
click at [453, 24] on span "Deny" at bounding box center [476, 23] width 12 height 8
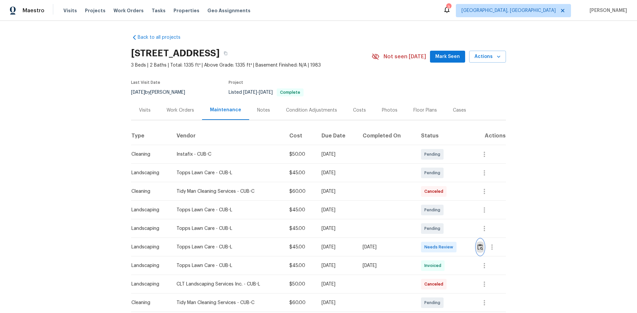
click at [453, 210] on button "button" at bounding box center [480, 247] width 8 height 16
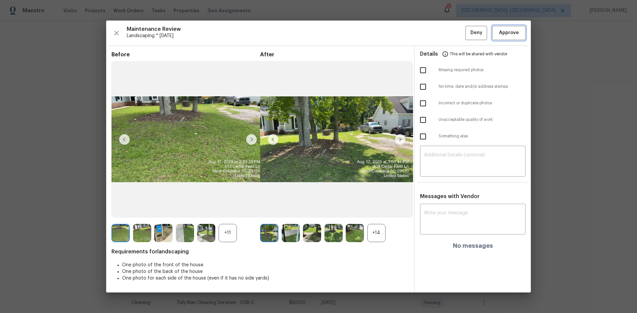
click at [453, 33] on span "Approve" at bounding box center [509, 33] width 20 height 8
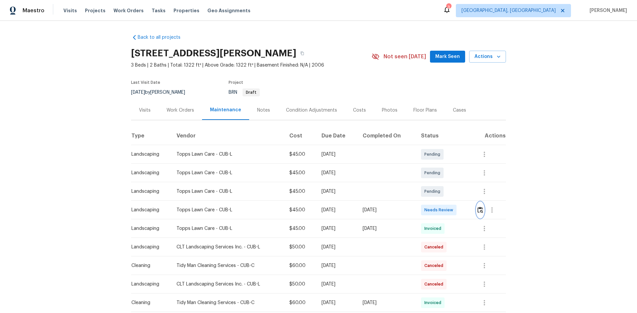
click at [453, 210] on img "button" at bounding box center [480, 210] width 6 height 6
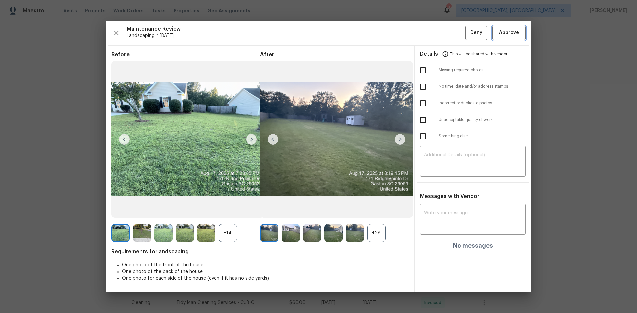
click at [453, 32] on span "Approve" at bounding box center [509, 33] width 20 height 8
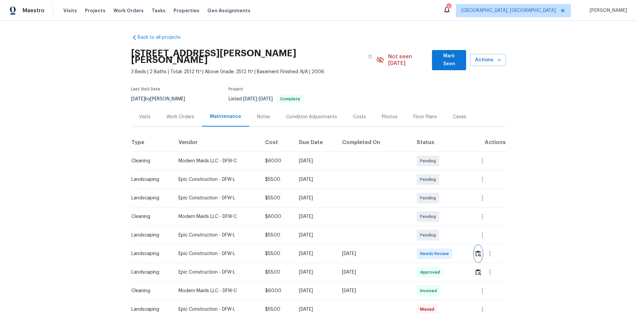
click at [453, 210] on button "button" at bounding box center [478, 254] width 8 height 16
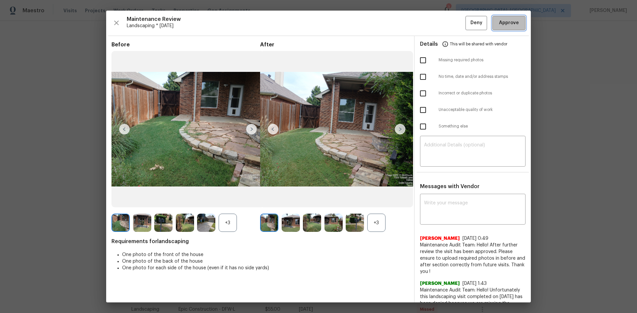
click at [453, 29] on button "Approve" at bounding box center [508, 23] width 33 height 14
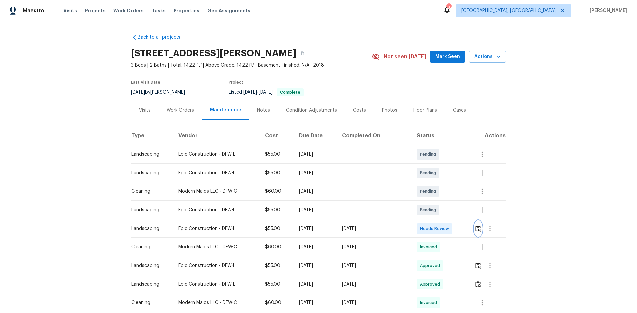
click at [453, 210] on img "button" at bounding box center [478, 228] width 6 height 6
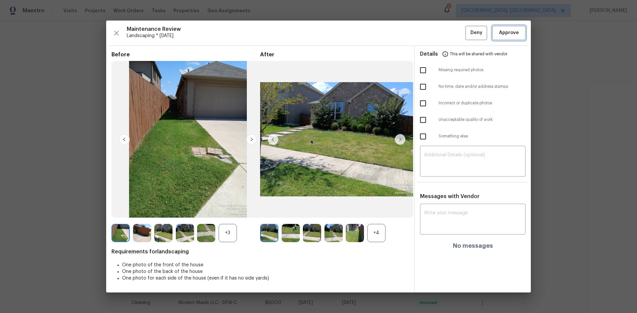
click at [453, 32] on span "Approve" at bounding box center [509, 33] width 20 height 8
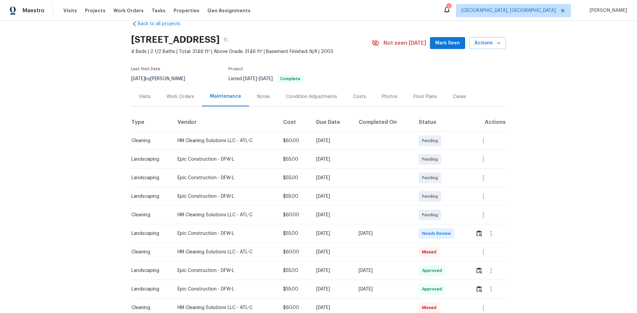
scroll to position [33, 0]
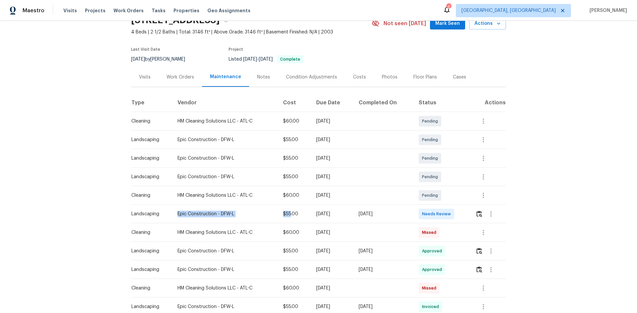
drag, startPoint x: 247, startPoint y: 222, endPoint x: 408, endPoint y: 218, distance: 161.2
click at [383, 210] on tr "Landscaping Epic Construction - DFW-L $55.00 [DATE] [DATE] Needs Review" at bounding box center [318, 214] width 375 height 19
click at [433, 210] on span "Needs Review" at bounding box center [437, 214] width 31 height 7
click at [453, 210] on button "button" at bounding box center [479, 214] width 8 height 16
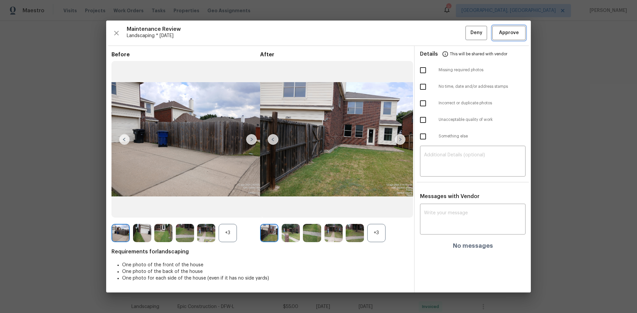
click at [453, 27] on button "Approve" at bounding box center [508, 33] width 33 height 14
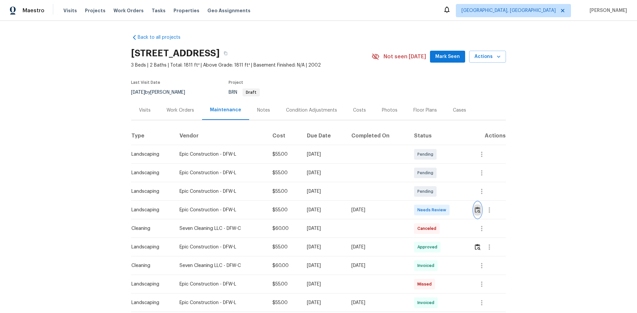
click at [453, 209] on img "button" at bounding box center [477, 210] width 6 height 6
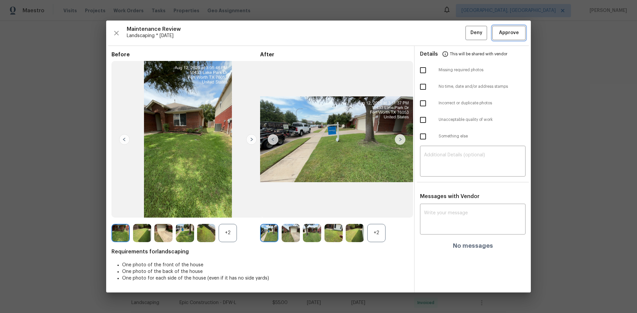
click at [453, 32] on button "Approve" at bounding box center [508, 33] width 33 height 14
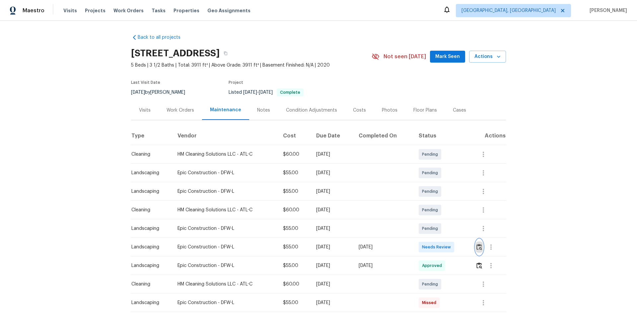
click at [453, 210] on button "button" at bounding box center [479, 247] width 8 height 16
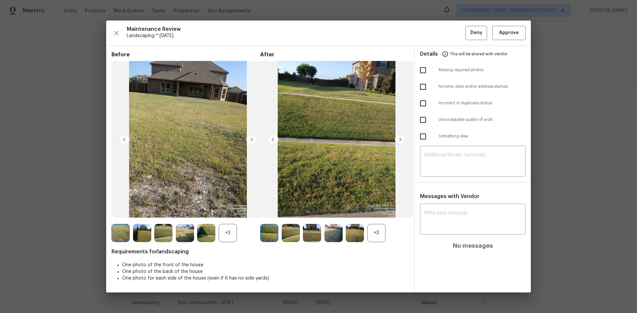
drag, startPoint x: 511, startPoint y: 43, endPoint x: 539, endPoint y: 2, distance: 49.5
click at [453, 41] on div "Maintenance Review Landscaping * [DATE] Deny Approve Before +3 After +3 Require…" at bounding box center [318, 157] width 424 height 272
click at [453, 32] on span "Approve" at bounding box center [509, 33] width 20 height 8
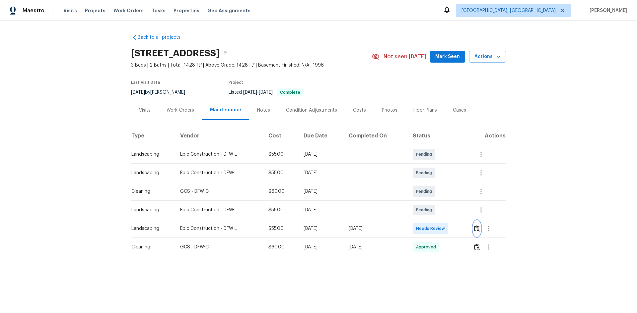
click at [453, 210] on img "button" at bounding box center [477, 228] width 6 height 6
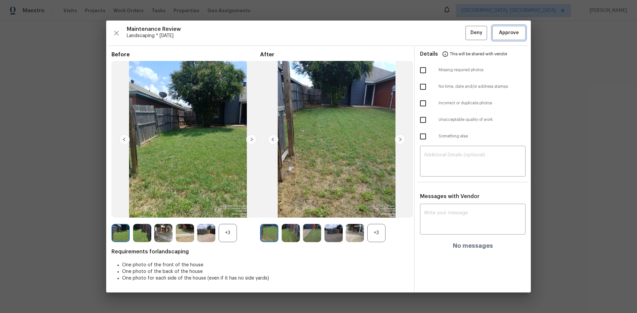
click at [453, 30] on span "Approve" at bounding box center [509, 33] width 20 height 8
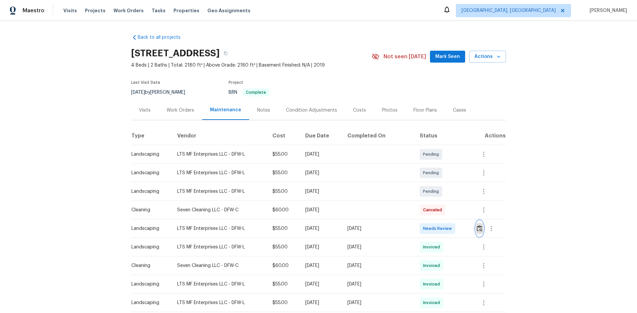
click at [453, 210] on img "button" at bounding box center [479, 228] width 6 height 6
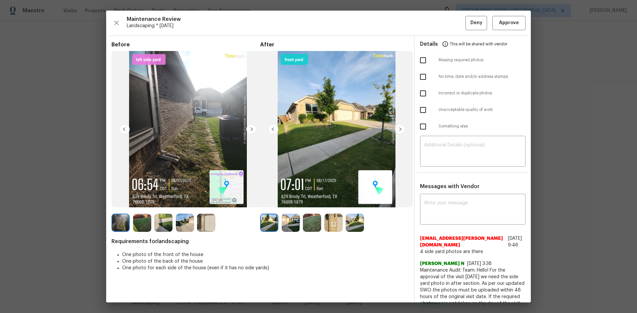
click at [453, 31] on div "Maintenance Review Landscaping * Mon, Aug 11 Deny Approve Before After Requirem…" at bounding box center [318, 157] width 424 height 292
click at [453, 24] on span "Approve" at bounding box center [508, 23] width 23 height 8
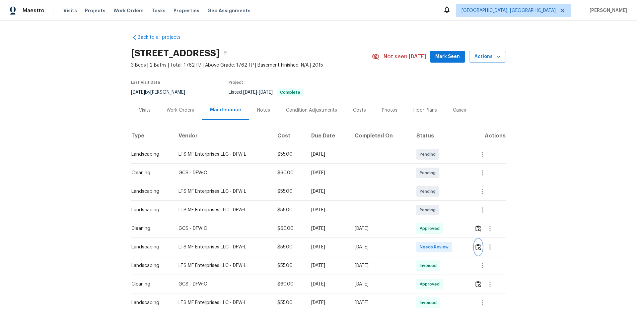
click at [453, 210] on img "button" at bounding box center [478, 247] width 6 height 6
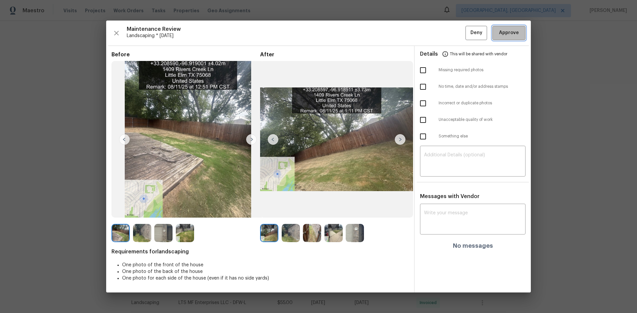
click at [453, 35] on span "Approve" at bounding box center [509, 33] width 20 height 8
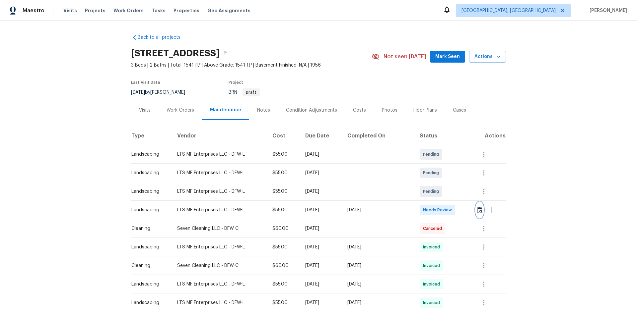
click at [453, 210] on button "button" at bounding box center [479, 210] width 8 height 16
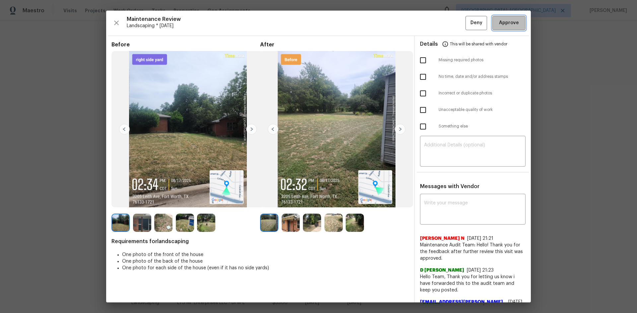
drag, startPoint x: 502, startPoint y: 20, endPoint x: 501, endPoint y: 24, distance: 3.7
click at [453, 21] on span "Approve" at bounding box center [509, 23] width 20 height 8
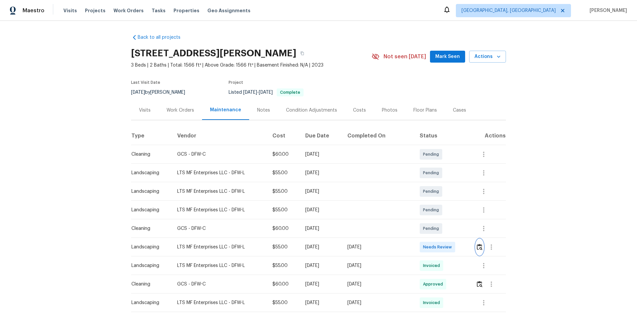
click at [453, 210] on img "button" at bounding box center [479, 247] width 6 height 6
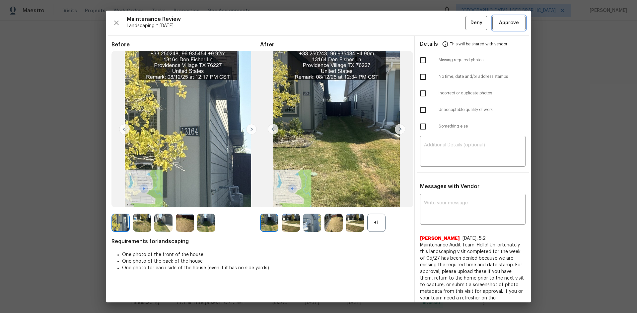
click at [453, 21] on span "Approve" at bounding box center [509, 23] width 20 height 8
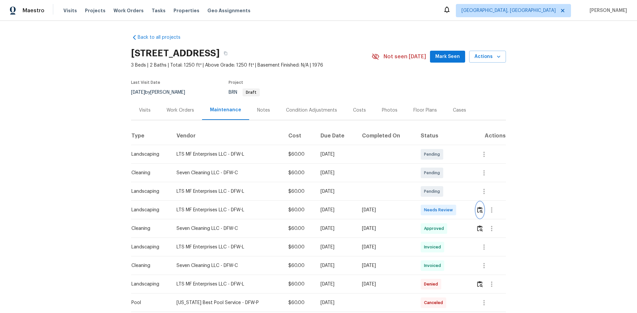
click at [453, 210] on img "button" at bounding box center [480, 210] width 6 height 6
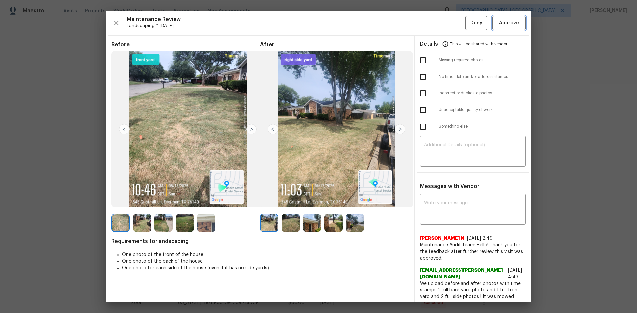
click at [453, 28] on button "Approve" at bounding box center [508, 23] width 33 height 14
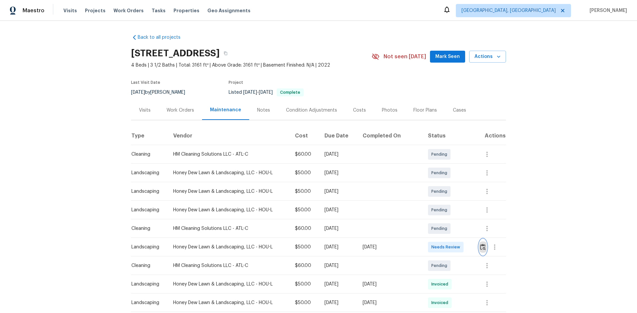
click at [453, 210] on img "button" at bounding box center [483, 247] width 6 height 6
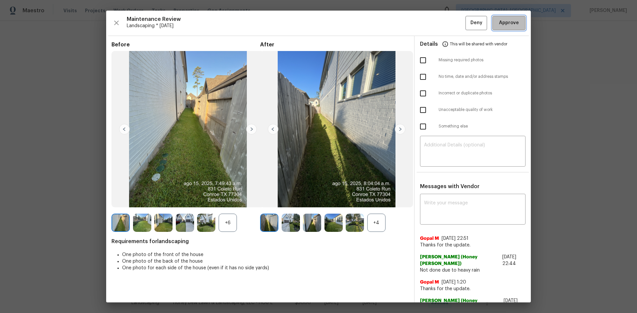
click at [453, 25] on span "Approve" at bounding box center [509, 23] width 20 height 8
